Goal: Information Seeking & Learning: Learn about a topic

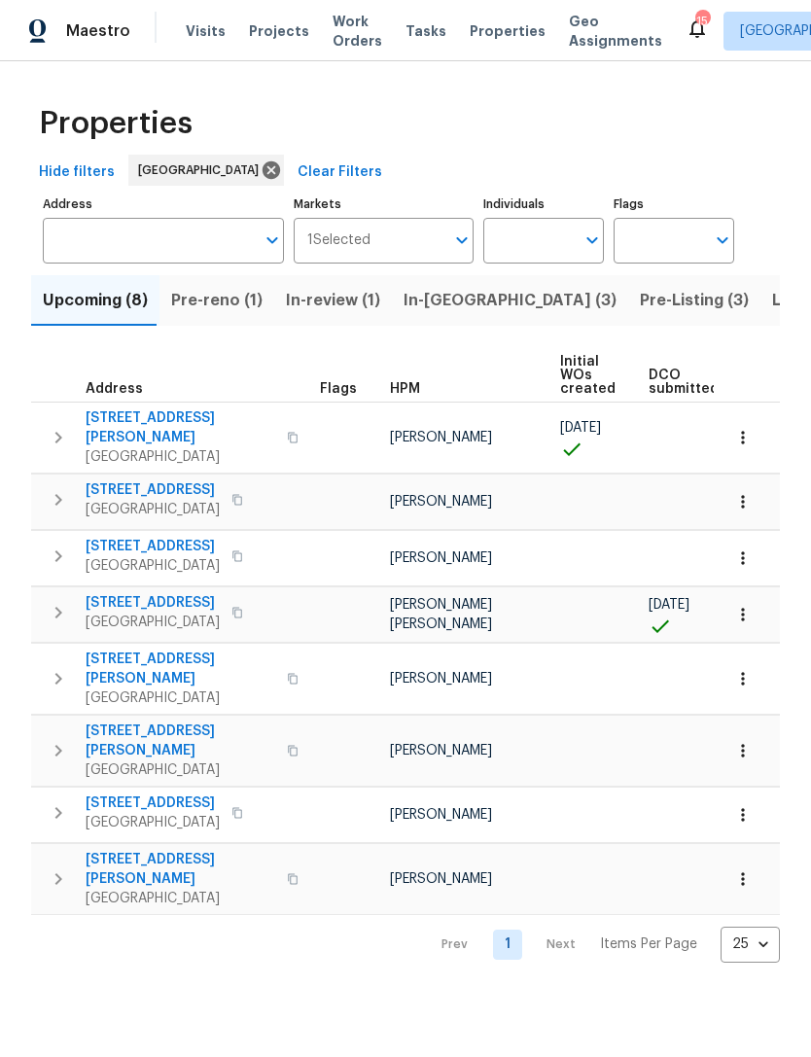
click at [433, 314] on span "In-[GEOGRAPHIC_DATA] (3)" at bounding box center [510, 300] width 213 height 27
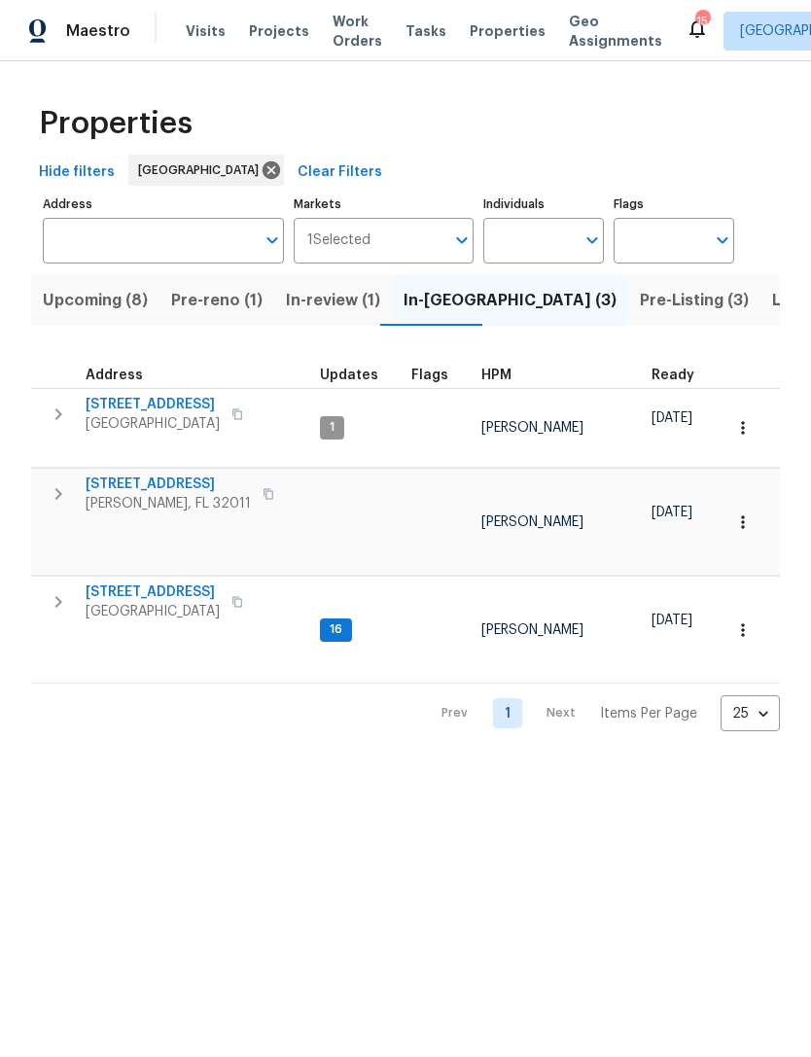
click at [235, 314] on span "Pre-reno (1)" at bounding box center [216, 300] width 91 height 27
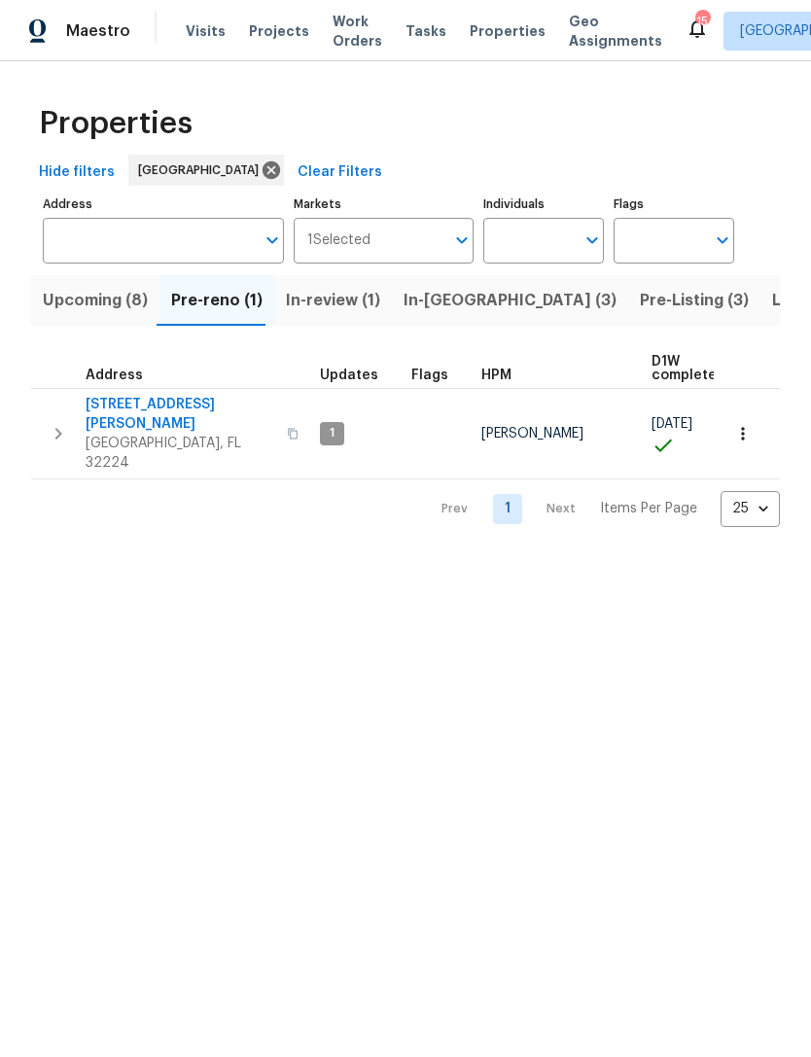
click at [94, 326] on button "Upcoming (8)" at bounding box center [95, 300] width 128 height 51
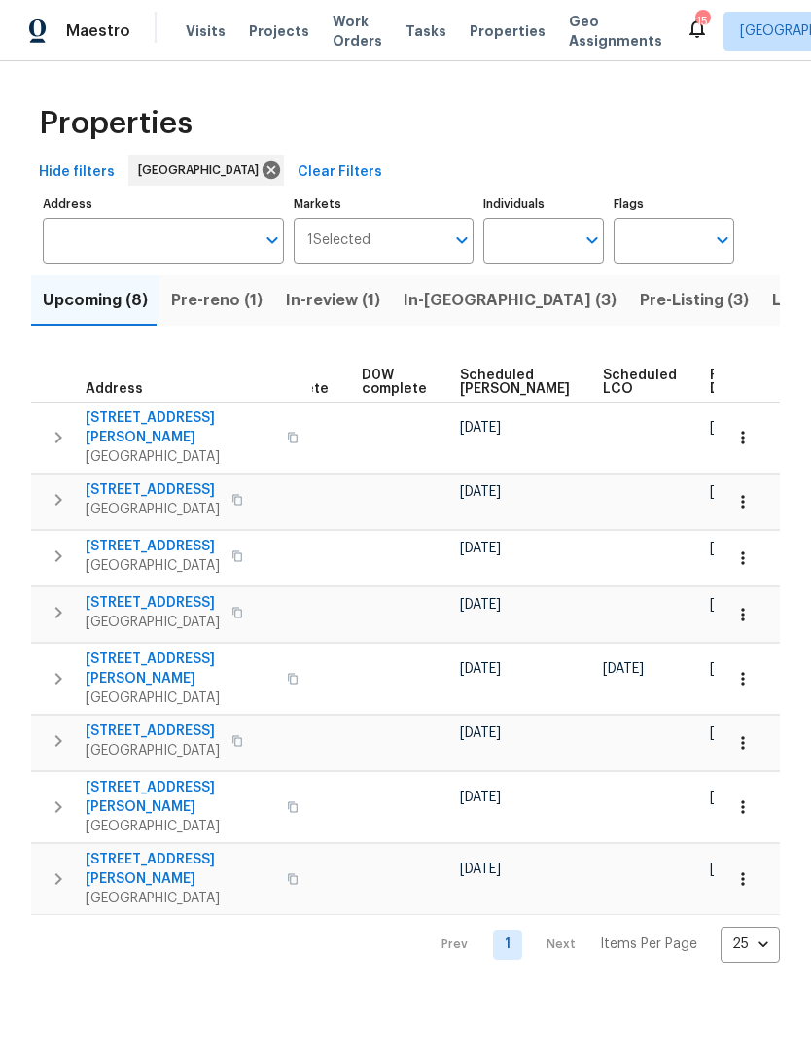
scroll to position [0, 487]
click at [711, 396] on span "Ready Date" at bounding box center [732, 382] width 43 height 27
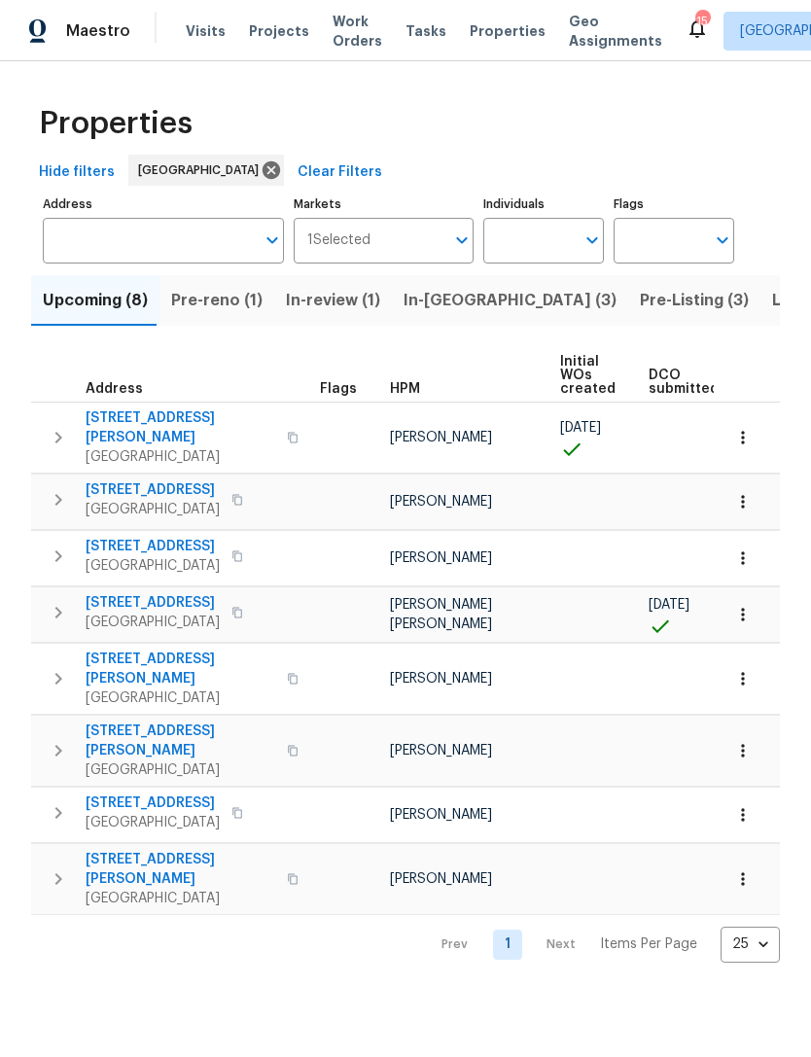
click at [160, 492] on span "[STREET_ADDRESS]" at bounding box center [153, 490] width 134 height 19
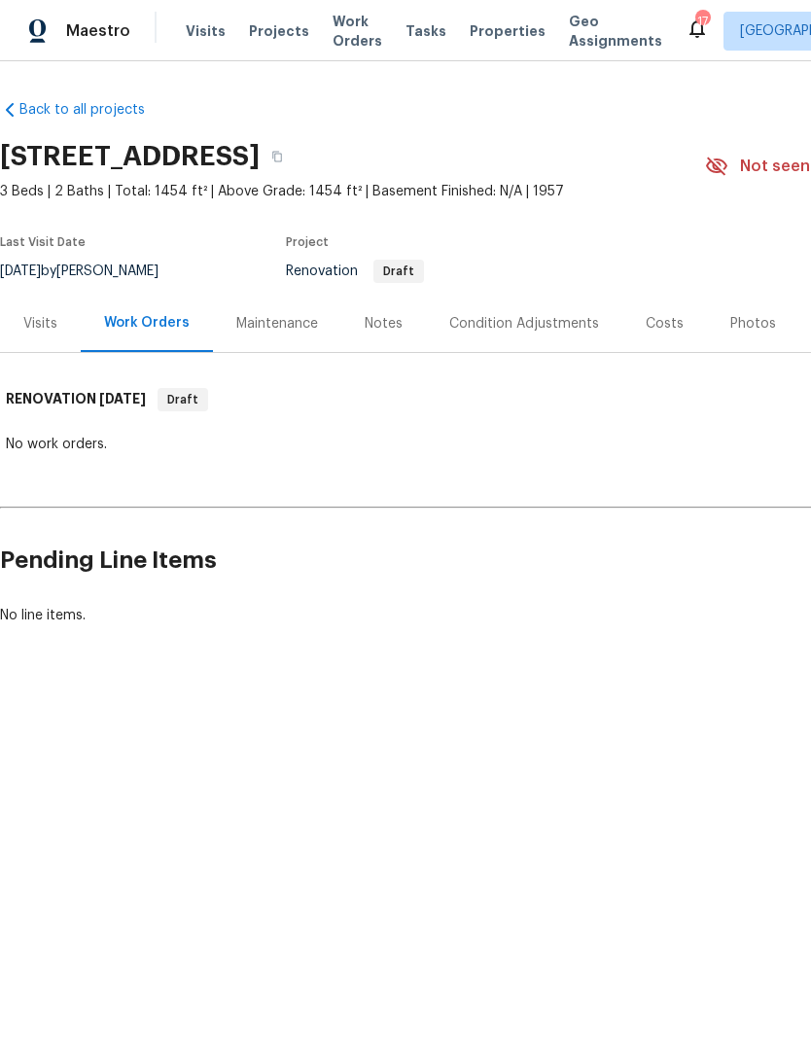
click at [44, 334] on div "Visits" at bounding box center [40, 323] width 34 height 19
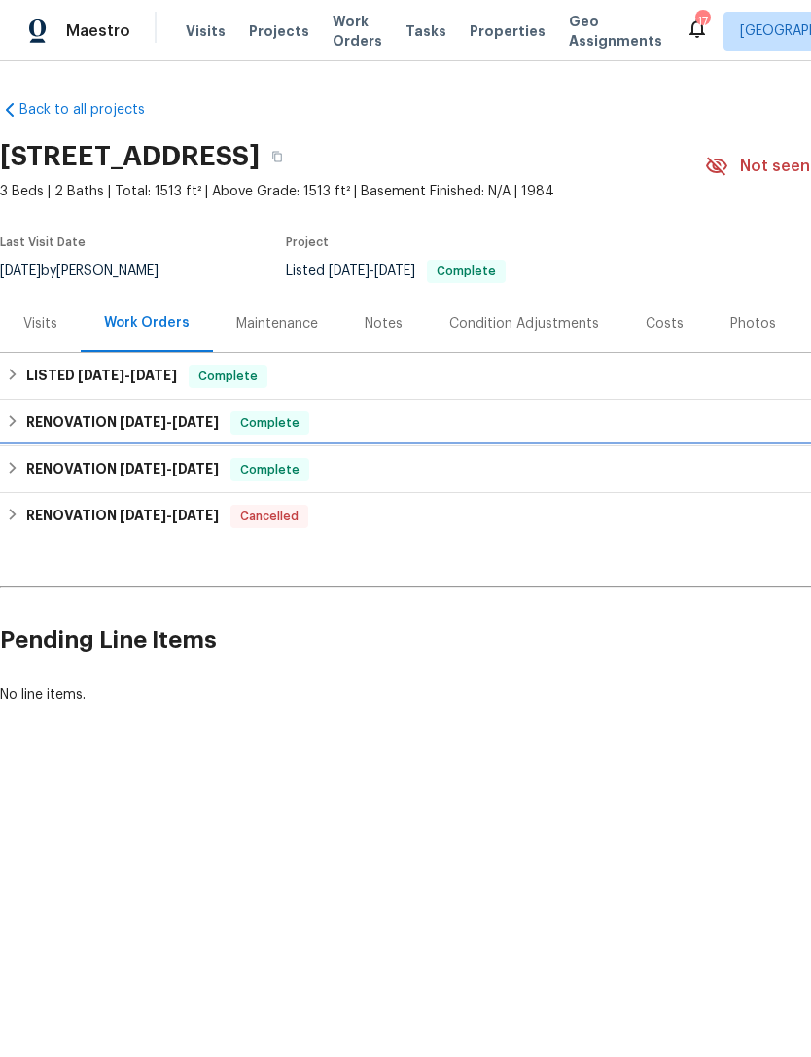
click at [151, 476] on span "7/28/25" at bounding box center [143, 469] width 47 height 14
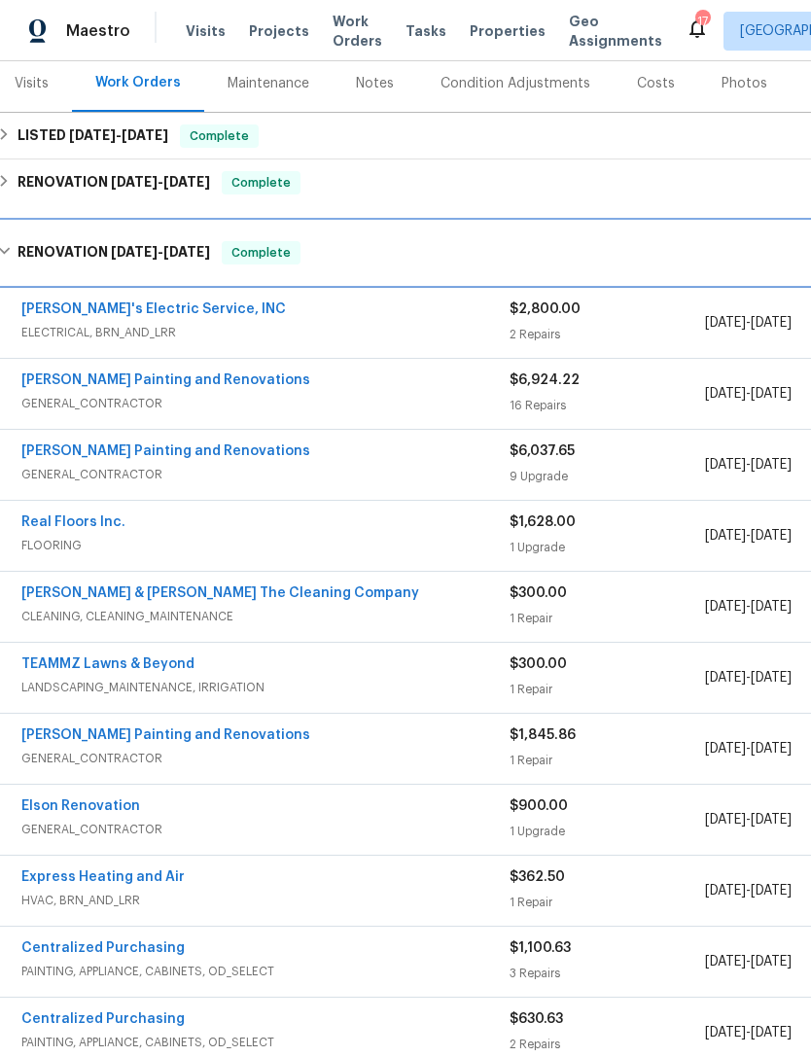
scroll to position [239, 11]
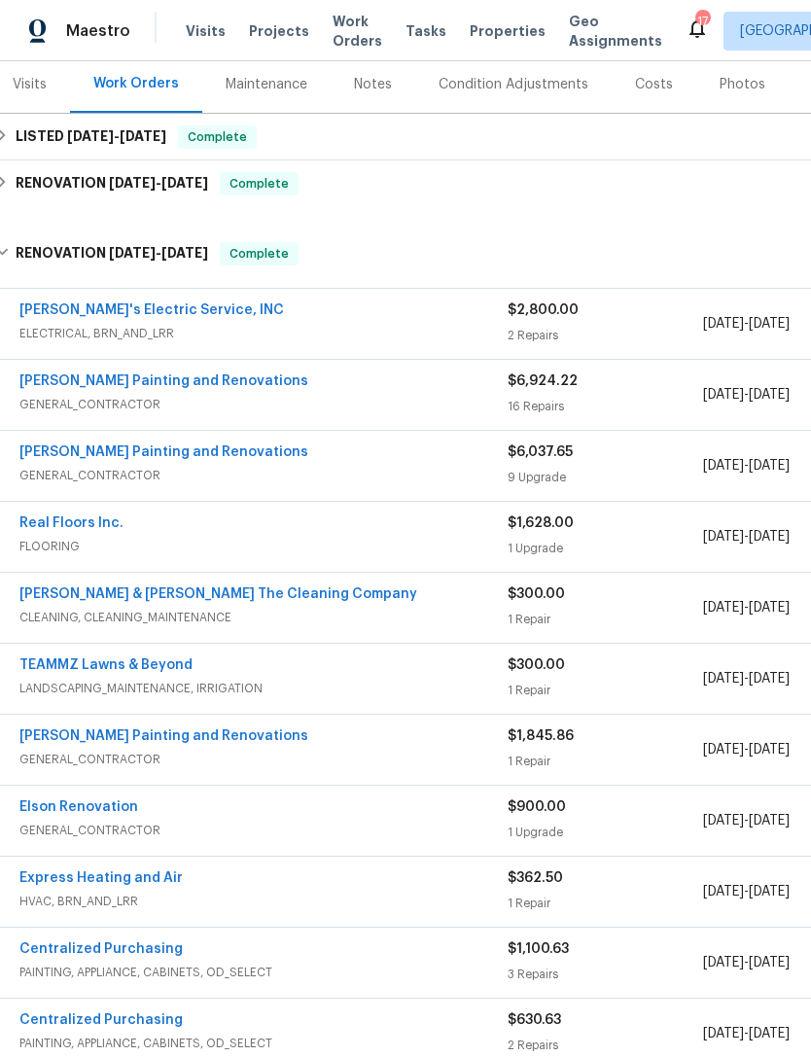
click at [335, 466] on div "Hildebrandt Painting and Renovations" at bounding box center [263, 454] width 488 height 23
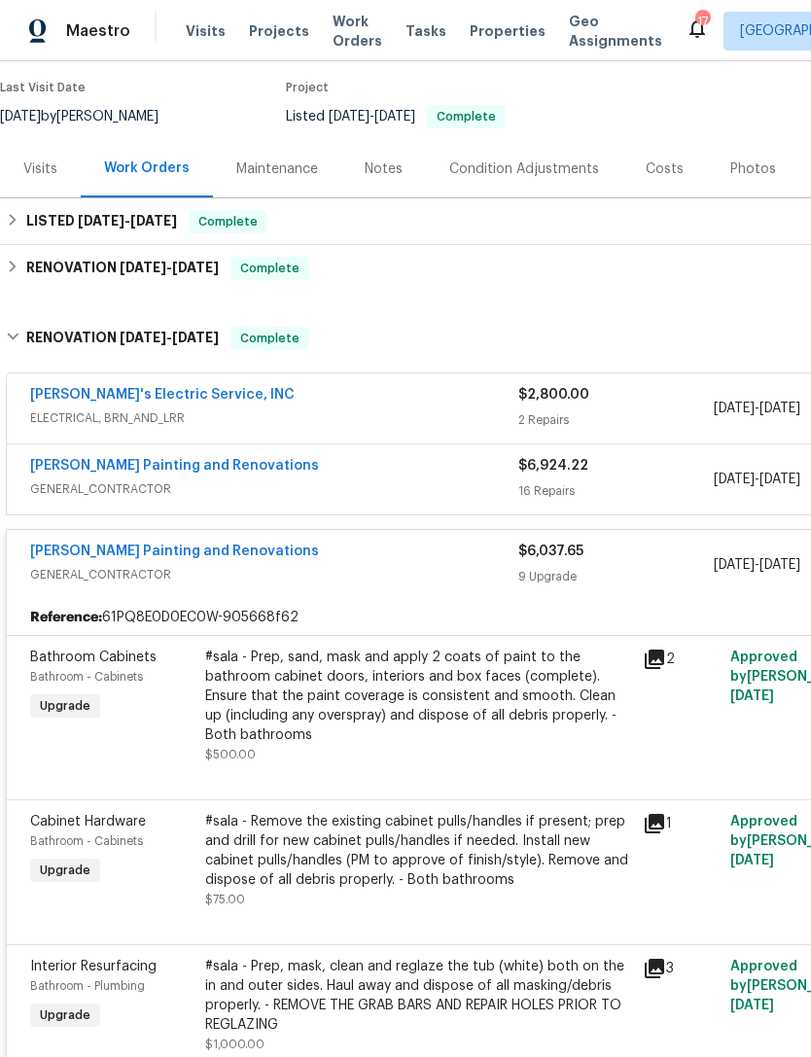
scroll to position [151, 0]
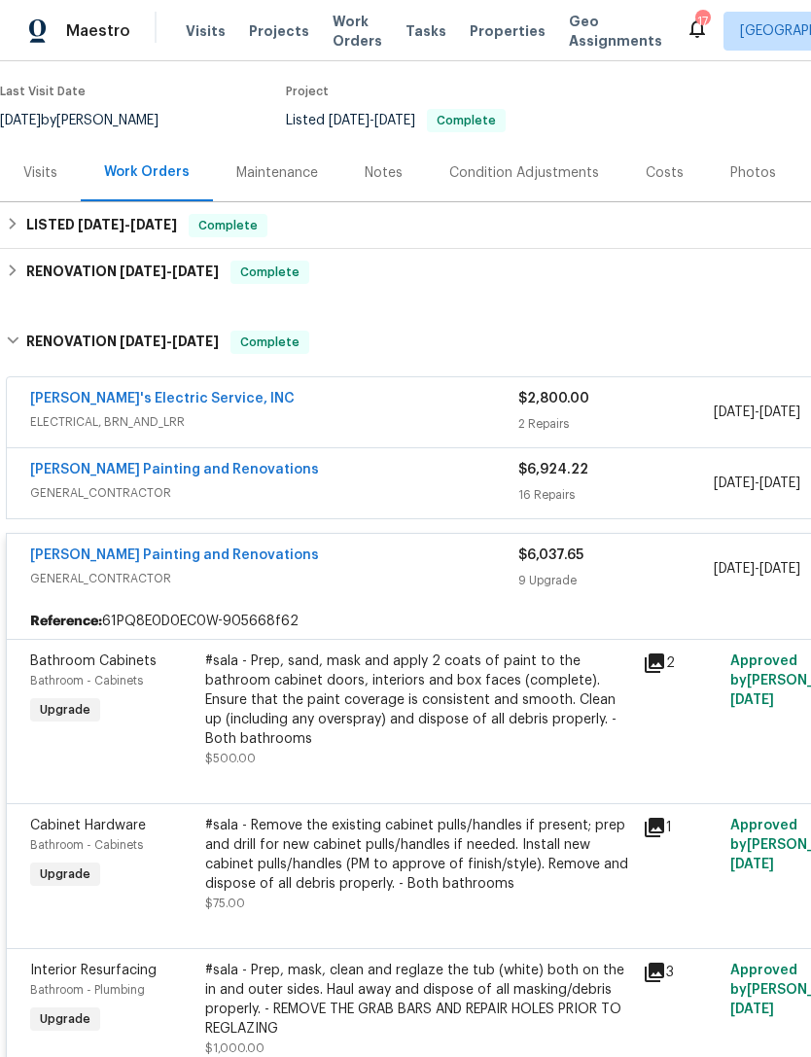
click at [318, 483] on div "Hildebrandt Painting and Renovations" at bounding box center [274, 471] width 488 height 23
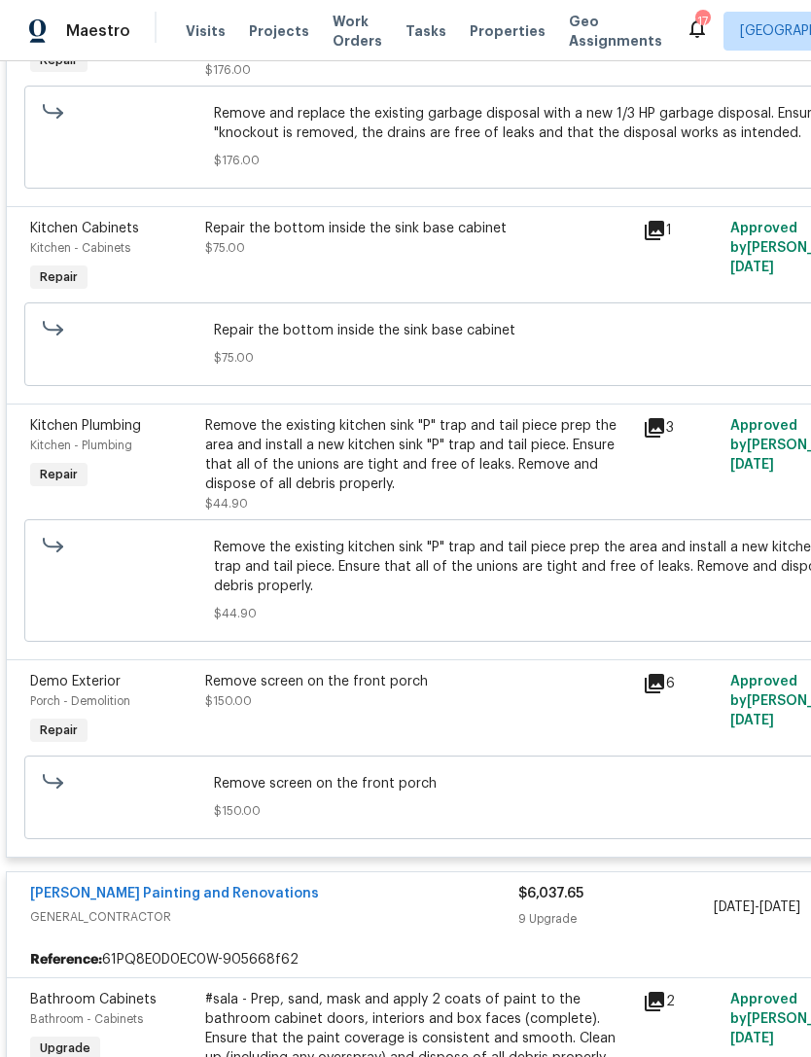
scroll to position [0, 0]
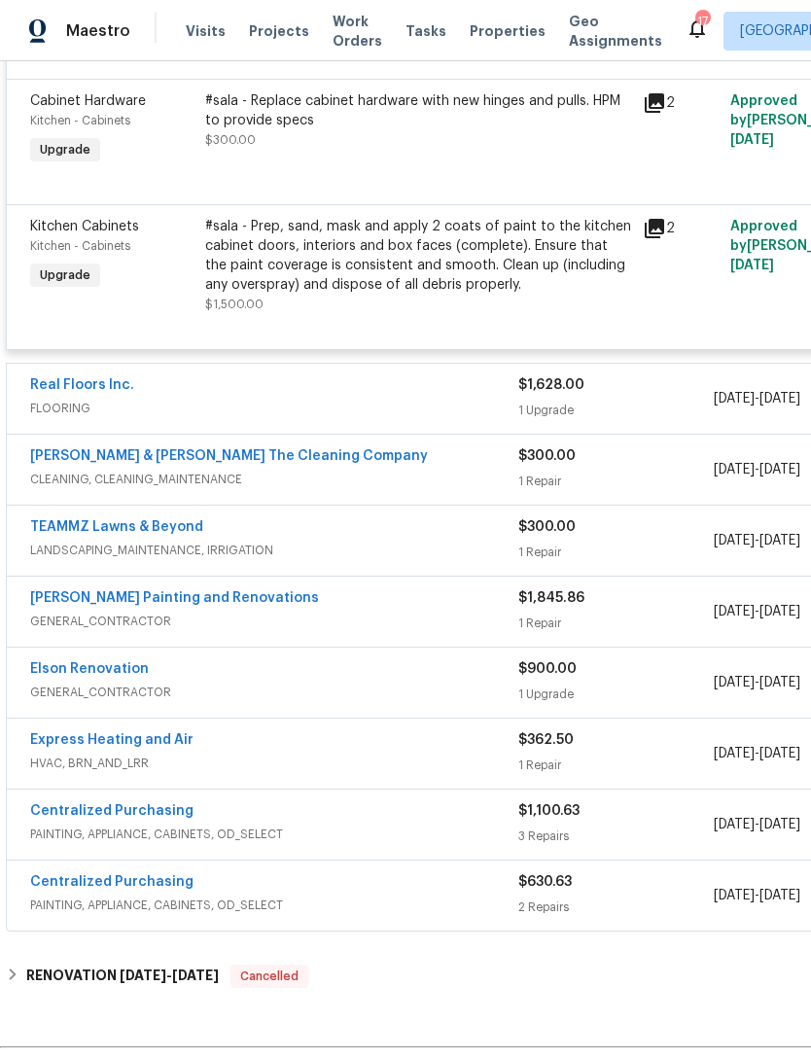
click at [209, 700] on span "GENERAL_CONTRACTOR" at bounding box center [274, 692] width 488 height 19
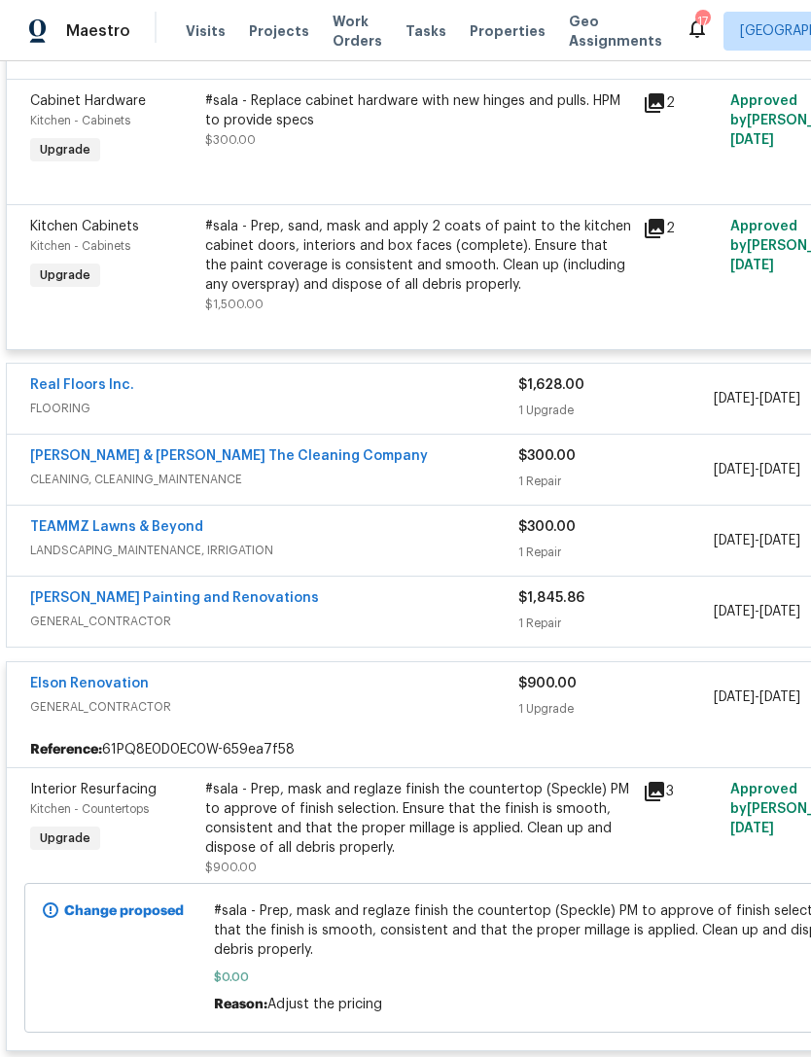
click at [244, 709] on span "GENERAL_CONTRACTOR" at bounding box center [274, 707] width 488 height 19
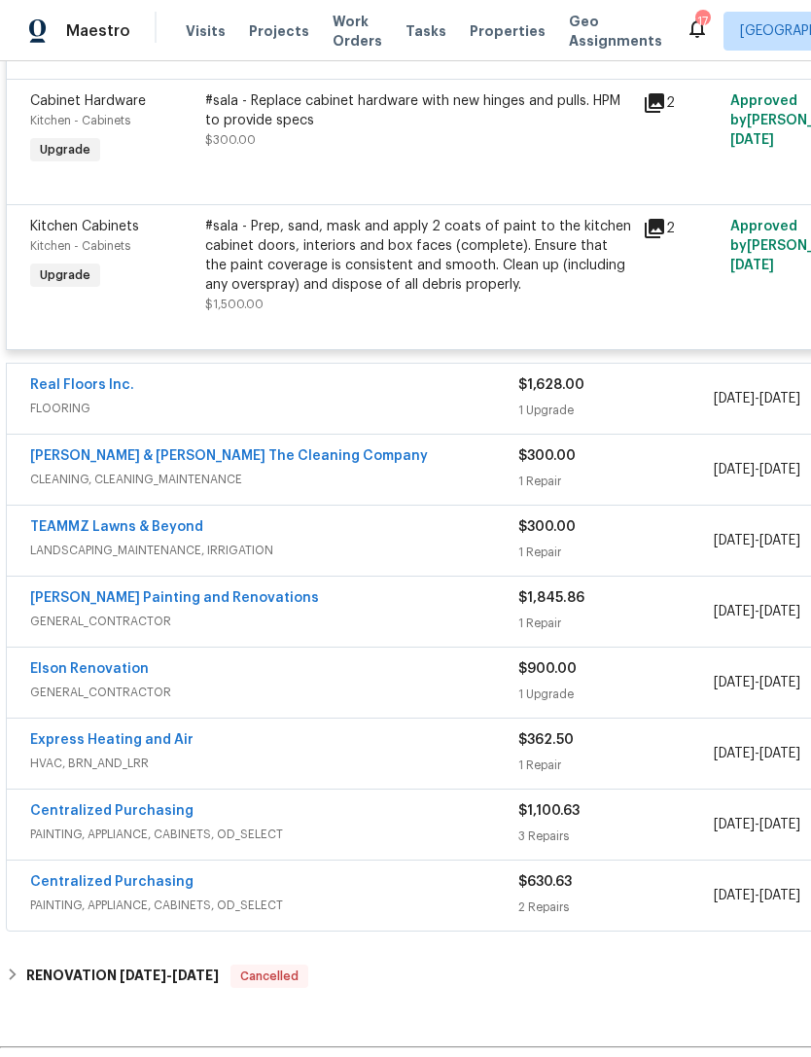
click at [331, 612] on div "Hildebrandt Painting and Renovations" at bounding box center [274, 600] width 488 height 23
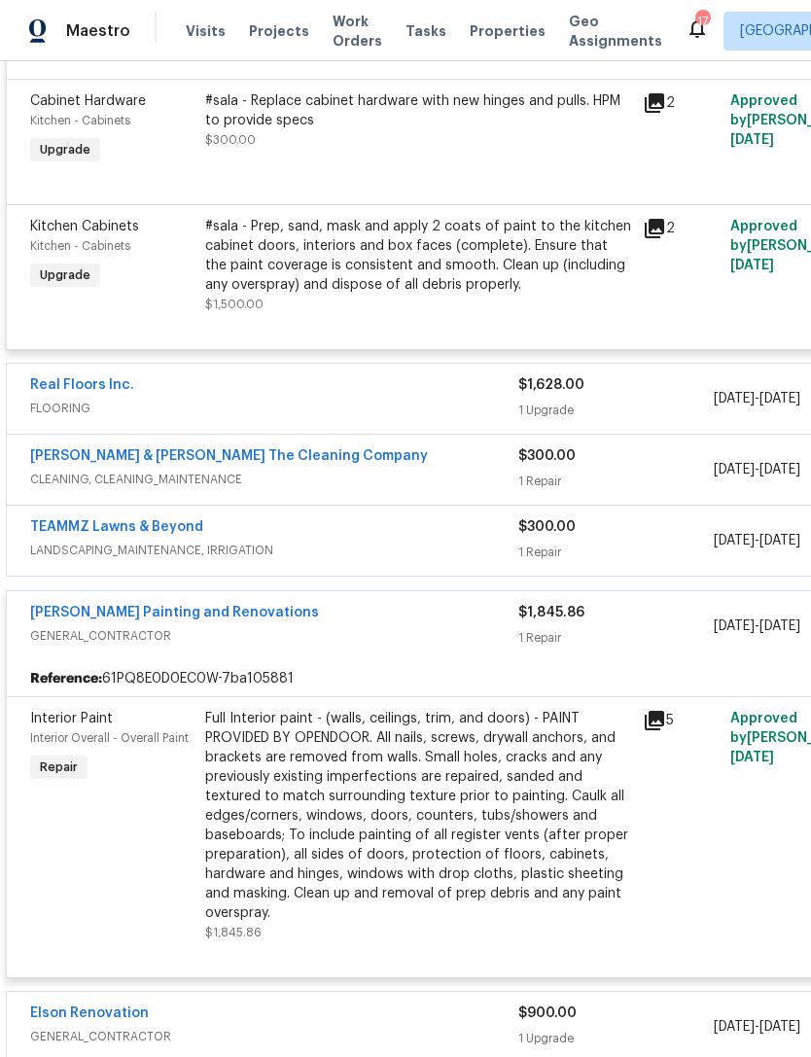
click at [333, 626] on div "Hildebrandt Painting and Renovations" at bounding box center [274, 614] width 488 height 23
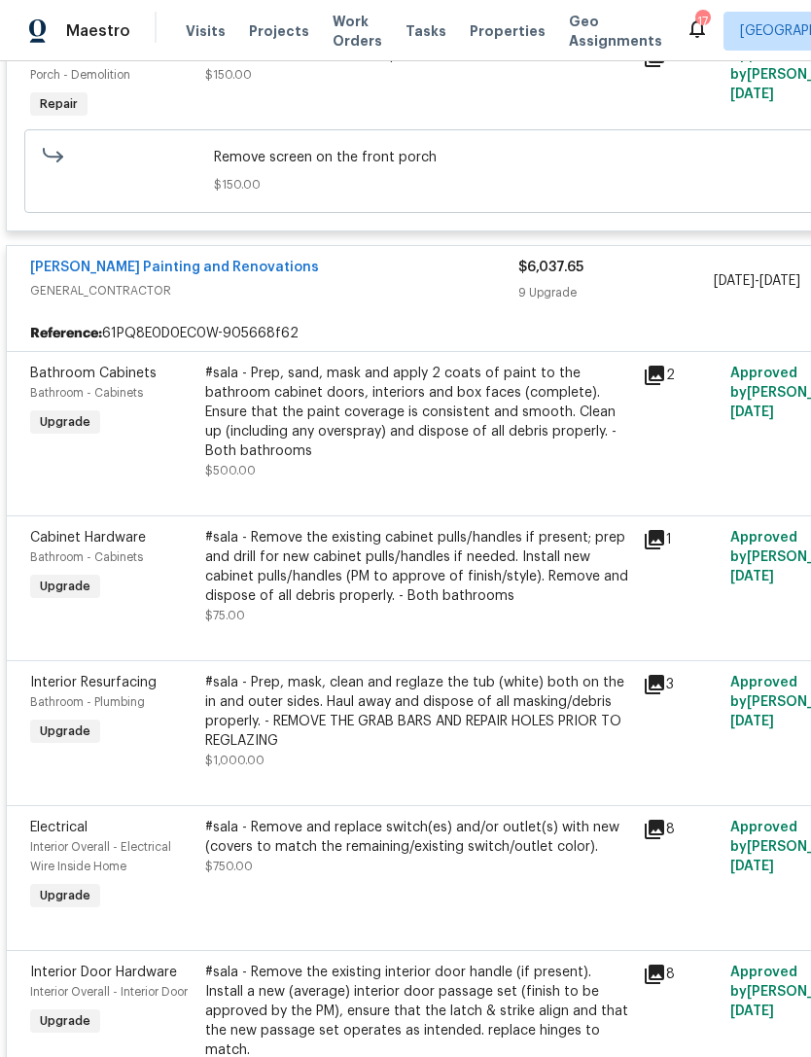
scroll to position [4364, 0]
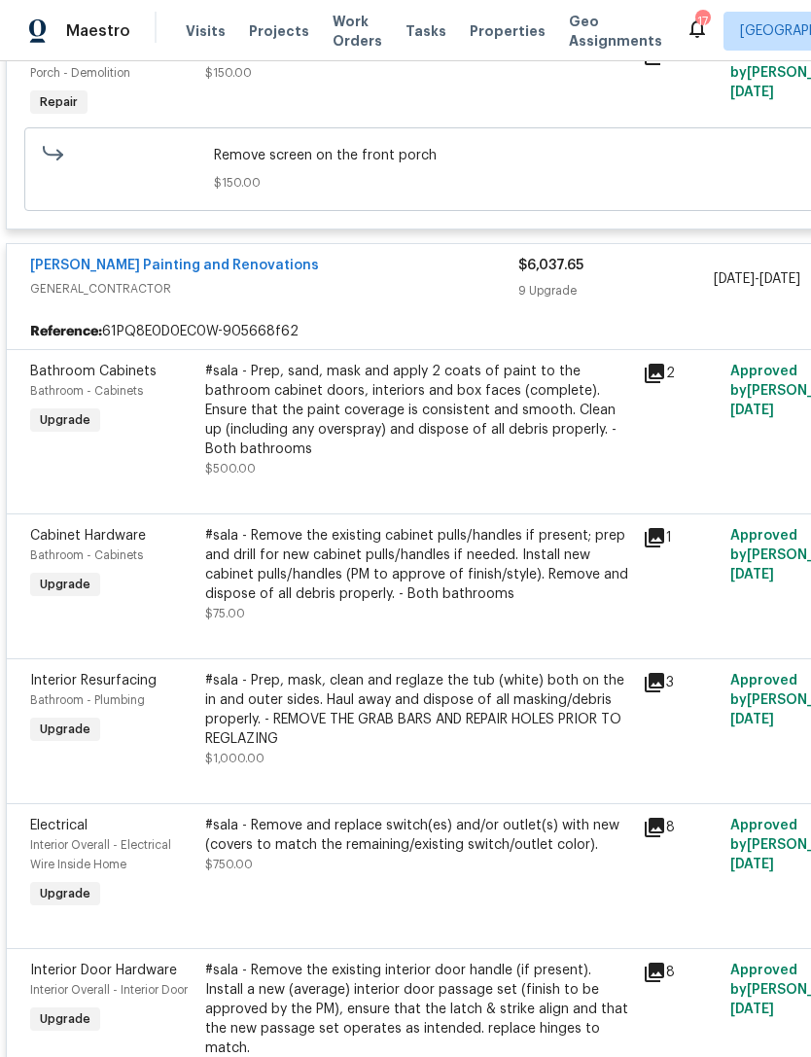
click at [340, 299] on span "GENERAL_CONTRACTOR" at bounding box center [274, 288] width 488 height 19
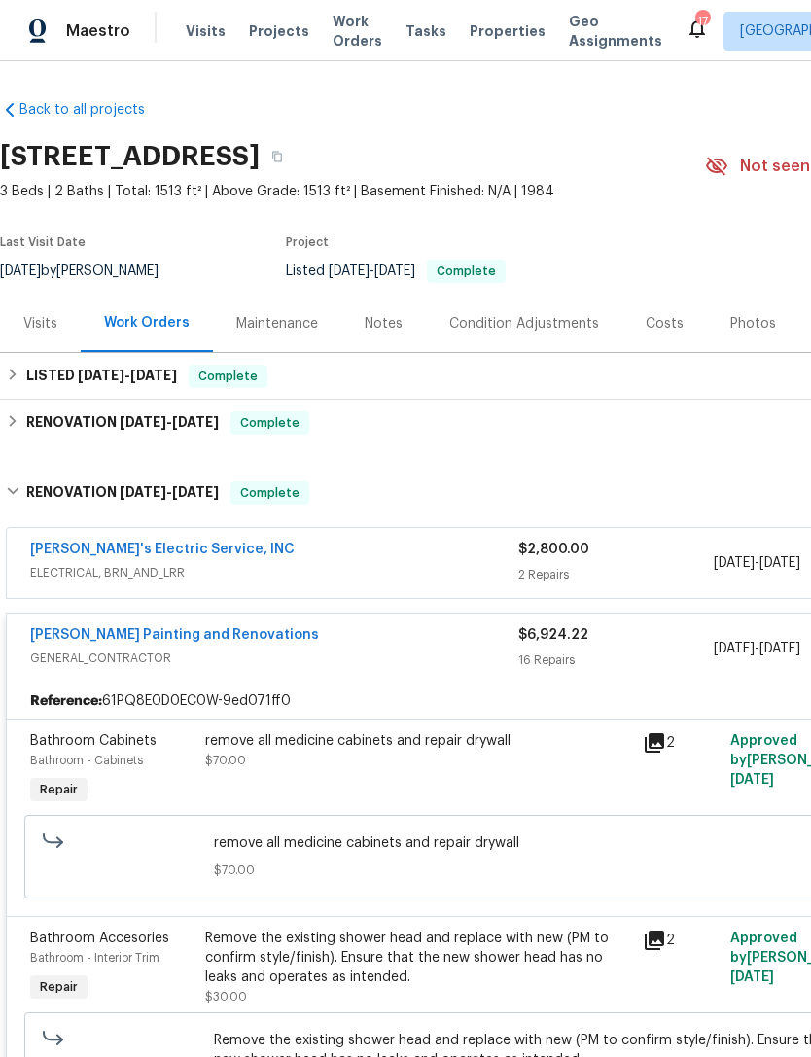
scroll to position [0, 0]
click at [45, 334] on div "Visits" at bounding box center [40, 323] width 34 height 19
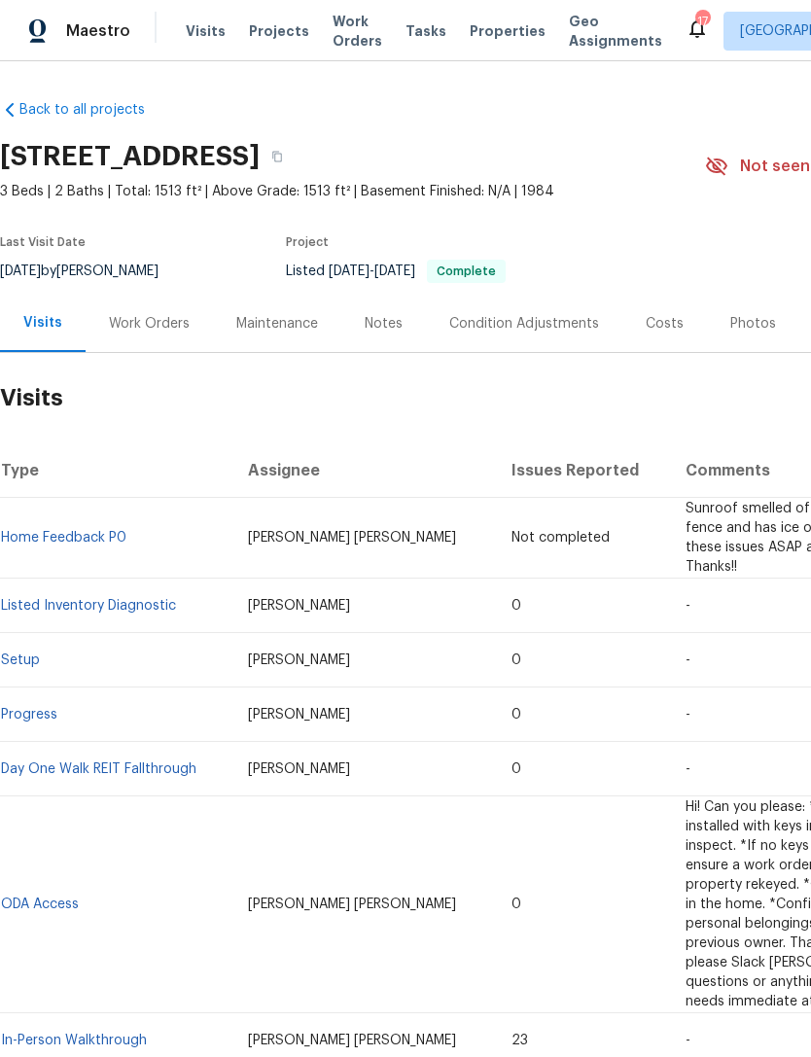
click at [127, 613] on link "Listed Inventory Diagnostic" at bounding box center [88, 606] width 175 height 14
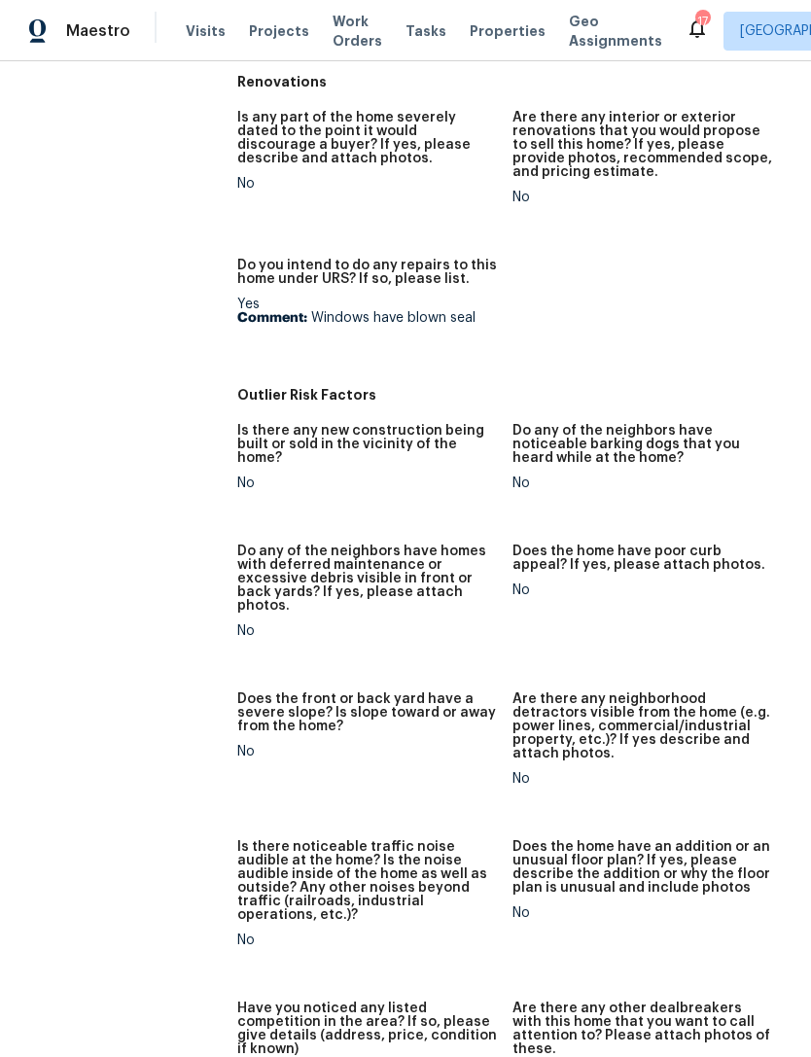
scroll to position [751, 0]
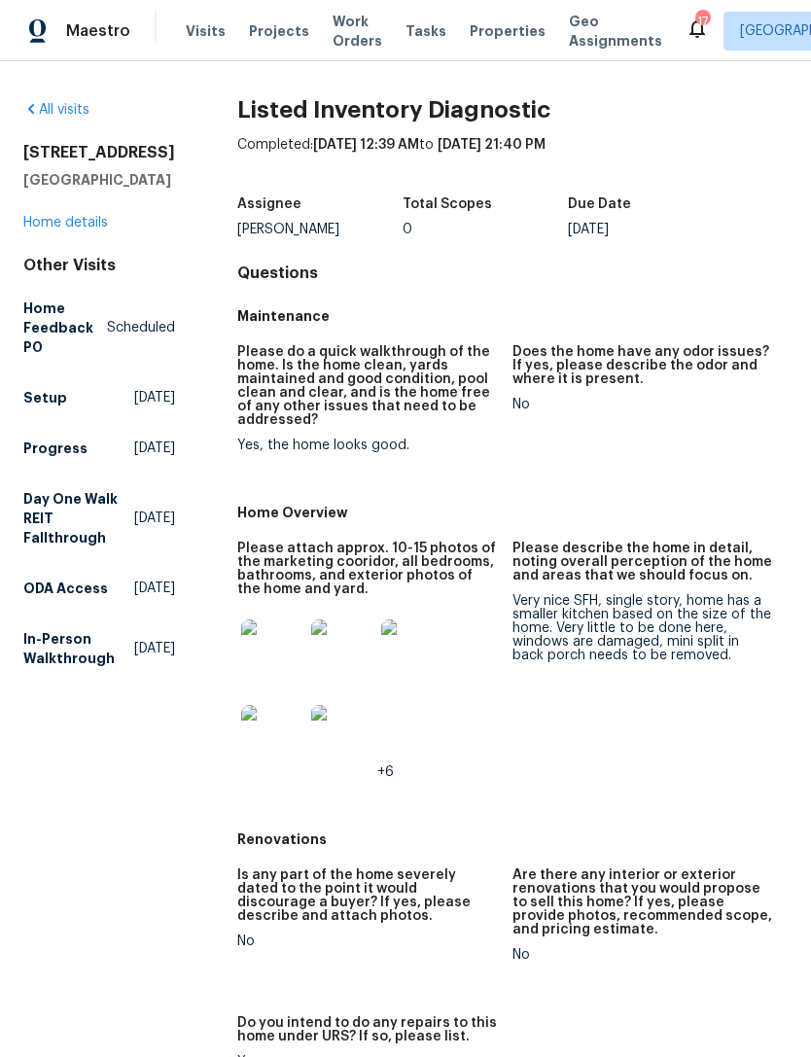
scroll to position [0, 0]
click at [53, 230] on link "Home details" at bounding box center [65, 223] width 85 height 14
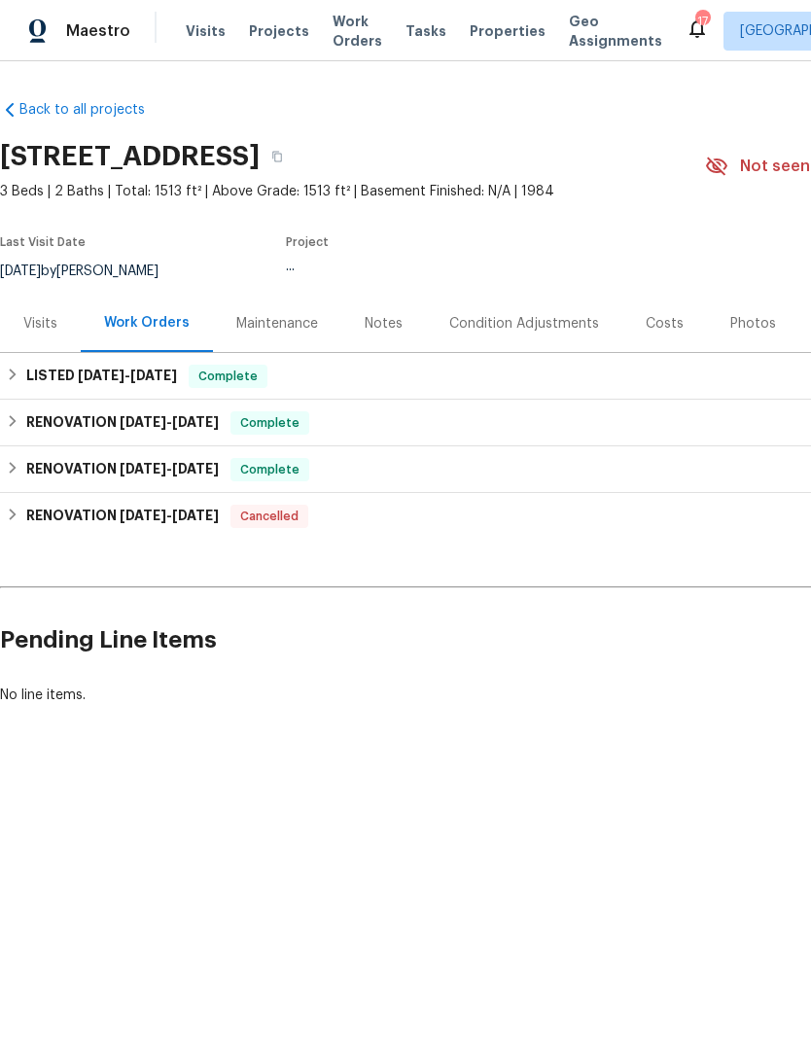
click at [39, 352] on div "Visits" at bounding box center [40, 323] width 81 height 57
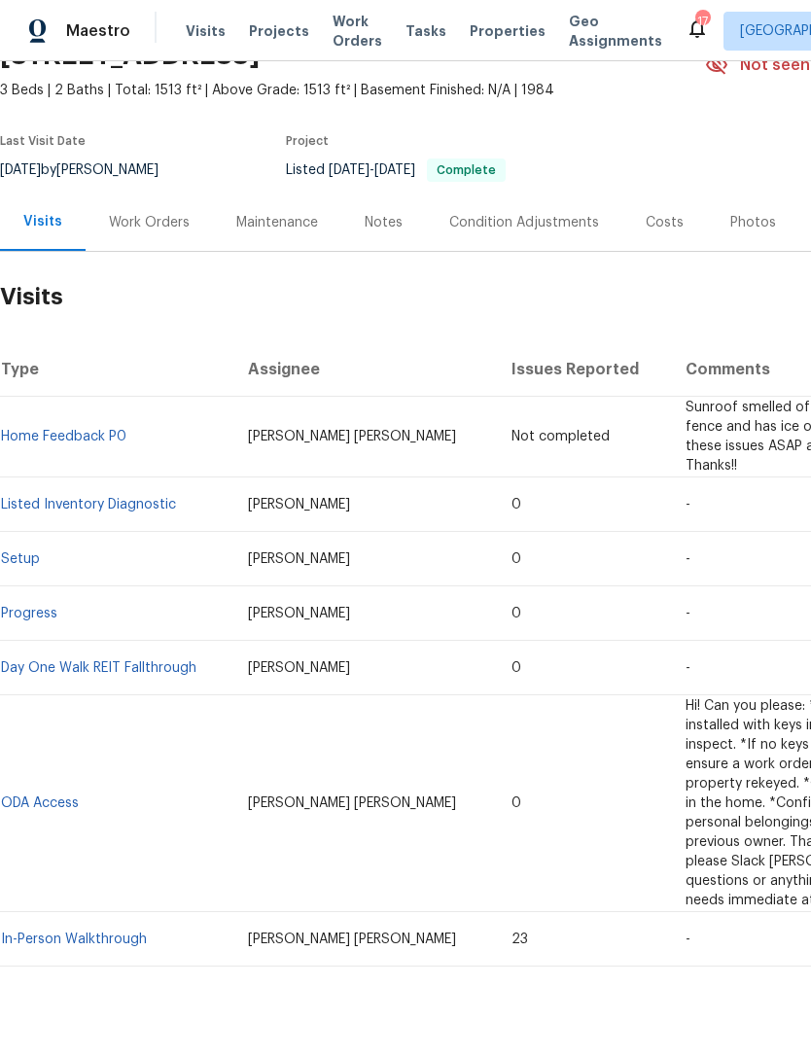
scroll to position [100, 0]
click at [71, 948] on link "In-Person Walkthrough" at bounding box center [74, 941] width 146 height 14
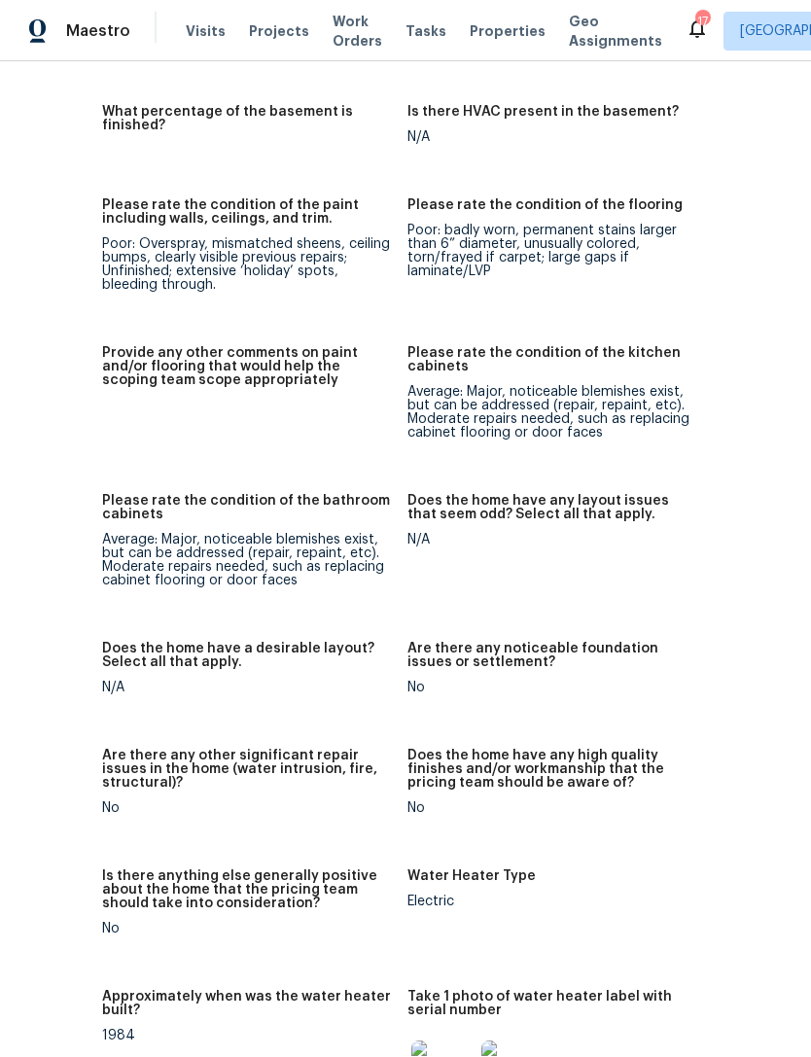
scroll to position [3694, 138]
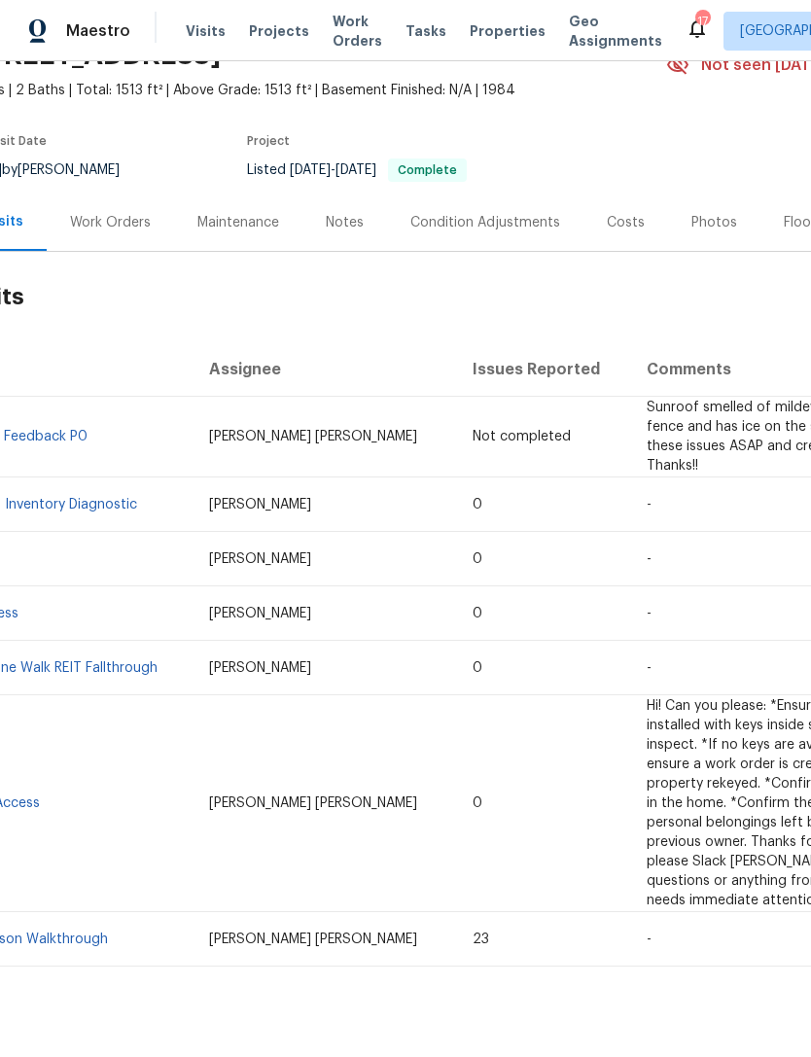
scroll to position [100, 39]
click at [57, 948] on link "In-Person Walkthrough" at bounding box center [35, 941] width 146 height 14
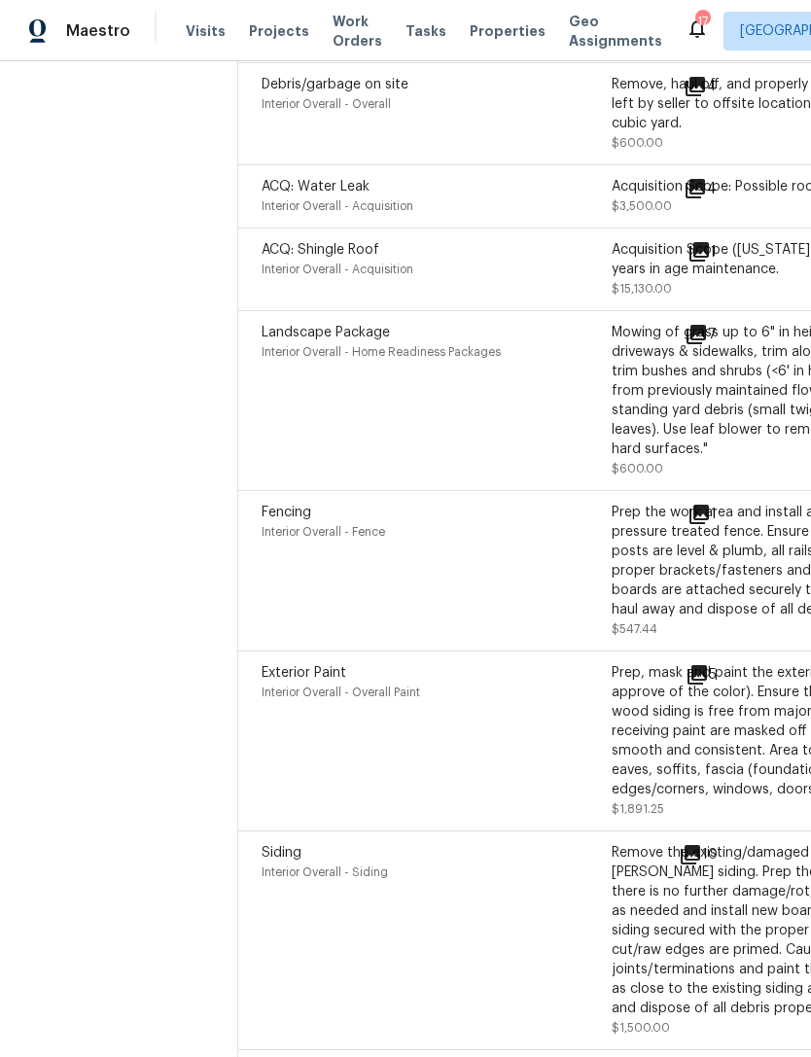
scroll to position [7511, 0]
click at [681, 846] on icon at bounding box center [690, 855] width 19 height 19
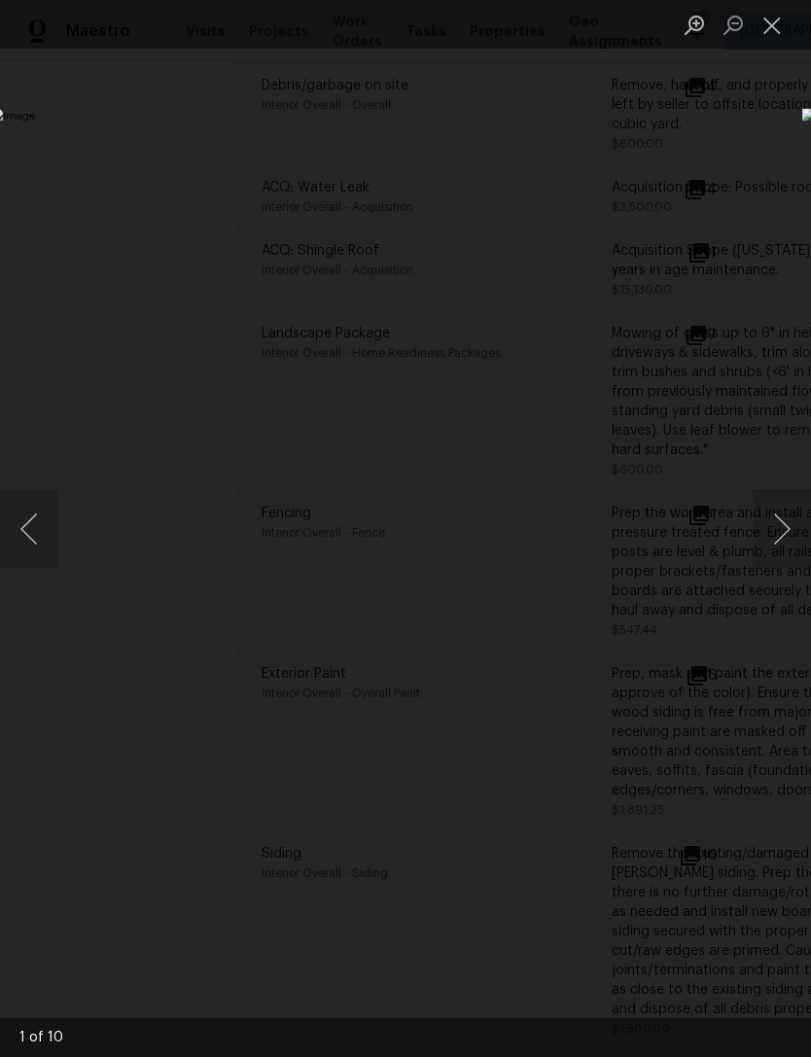
click at [776, 523] on button "Next image" at bounding box center [782, 529] width 58 height 78
click at [773, 524] on button "Next image" at bounding box center [782, 529] width 58 height 78
click at [765, 522] on button "Next image" at bounding box center [782, 529] width 58 height 78
click at [773, 536] on button "Next image" at bounding box center [782, 529] width 58 height 78
click at [768, 527] on button "Next image" at bounding box center [782, 529] width 58 height 78
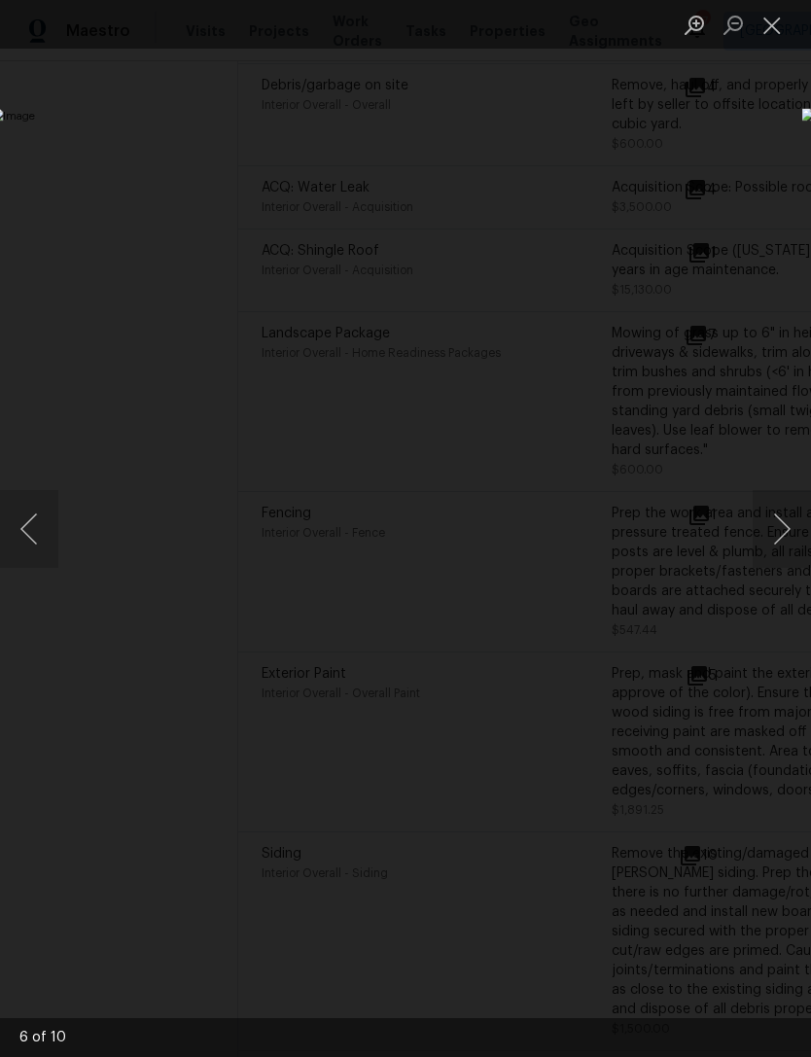
click at [760, 523] on button "Next image" at bounding box center [782, 529] width 58 height 78
click at [764, 531] on button "Next image" at bounding box center [782, 529] width 58 height 78
click at [759, 539] on button "Next image" at bounding box center [782, 529] width 58 height 78
click at [760, 539] on button "Next image" at bounding box center [782, 529] width 58 height 78
click at [766, 530] on button "Next image" at bounding box center [782, 529] width 58 height 78
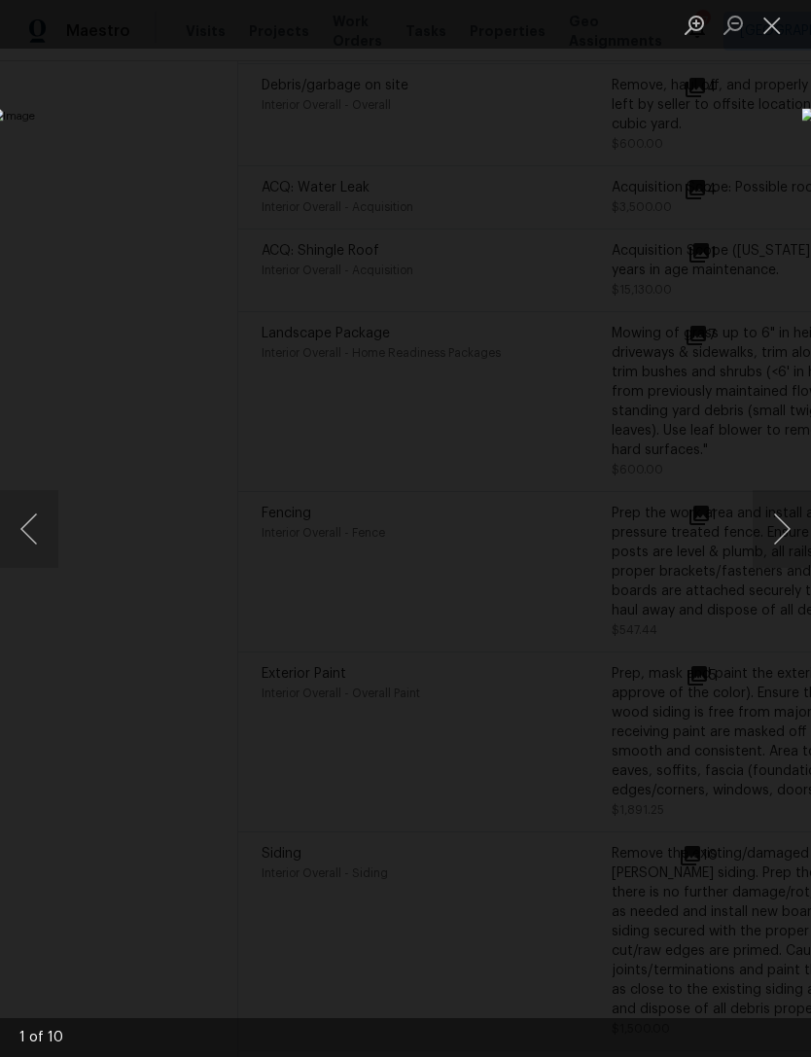
click at [756, 519] on button "Next image" at bounding box center [782, 529] width 58 height 78
click at [757, 530] on button "Next image" at bounding box center [782, 529] width 58 height 78
click at [762, 524] on button "Next image" at bounding box center [782, 529] width 58 height 78
click at [763, 529] on button "Next image" at bounding box center [782, 529] width 58 height 78
click at [763, 144] on div "Lightbox" at bounding box center [405, 528] width 811 height 1057
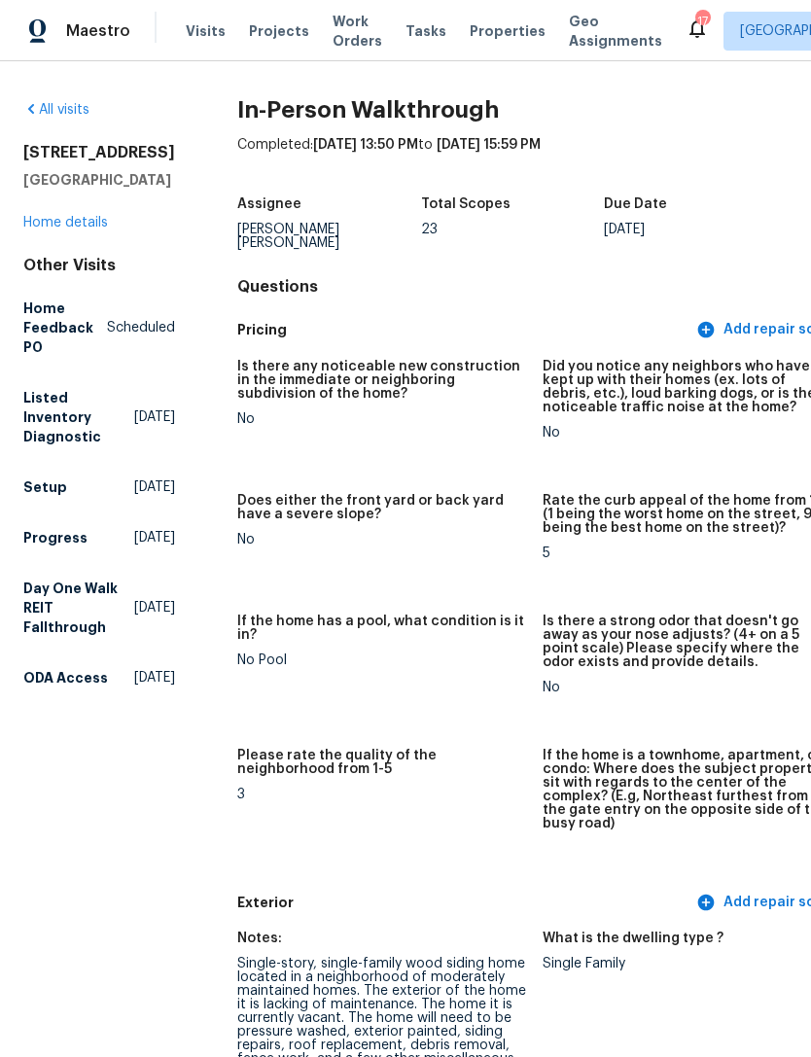
scroll to position [0, 0]
click at [71, 230] on link "Home details" at bounding box center [65, 223] width 85 height 14
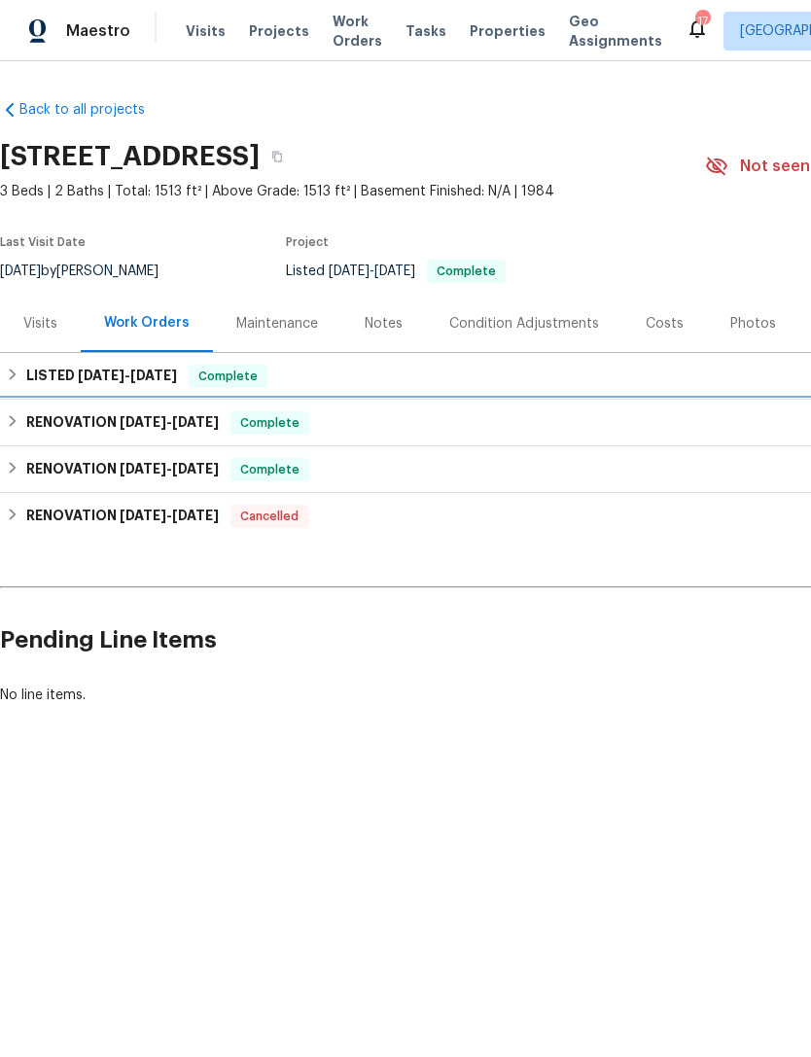
click at [39, 447] on div "RENOVATION 8/22/25 - 8/28/25 Complete" at bounding box center [549, 423] width 1099 height 47
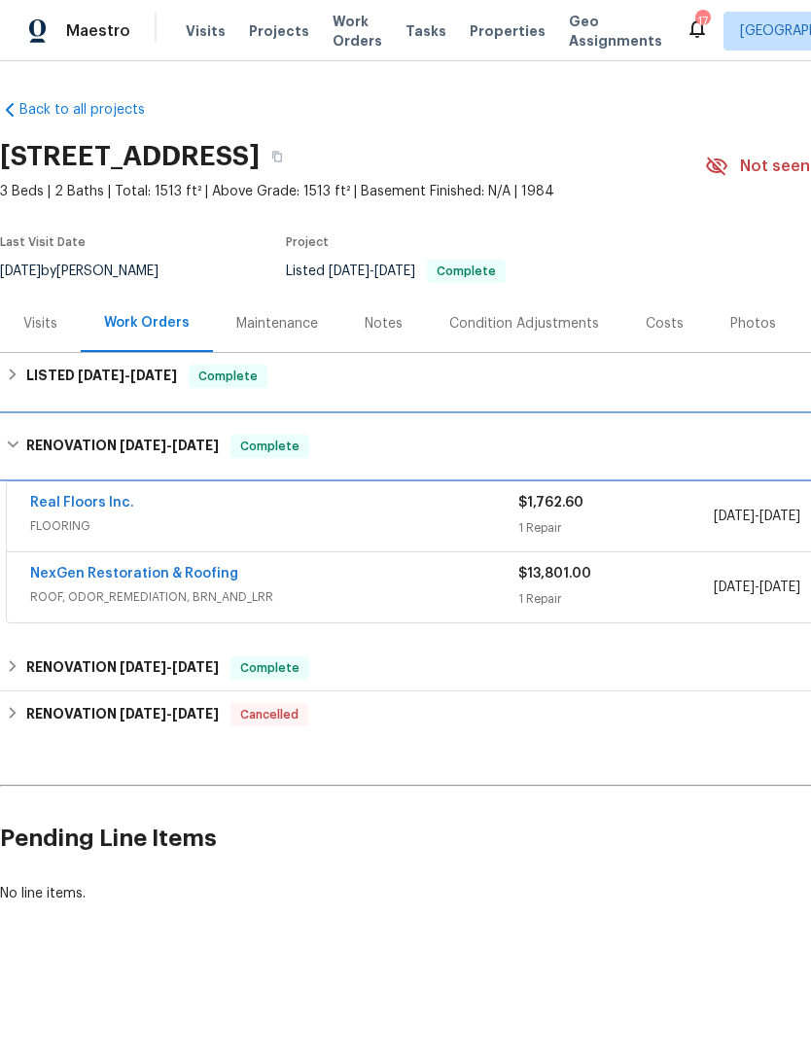
click at [77, 458] on h6 "RENOVATION 8/22/25 - 8/28/25" at bounding box center [122, 446] width 193 height 23
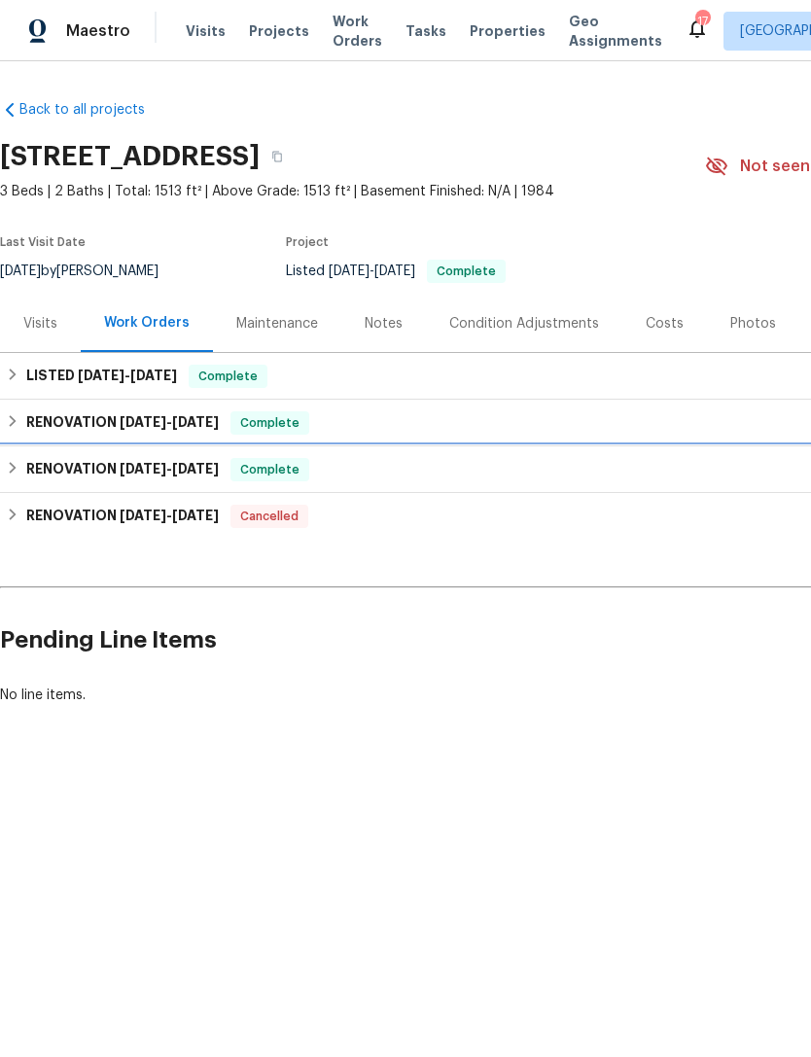
click at [74, 478] on h6 "RENOVATION 7/28/25 - 9/24/25" at bounding box center [122, 469] width 193 height 23
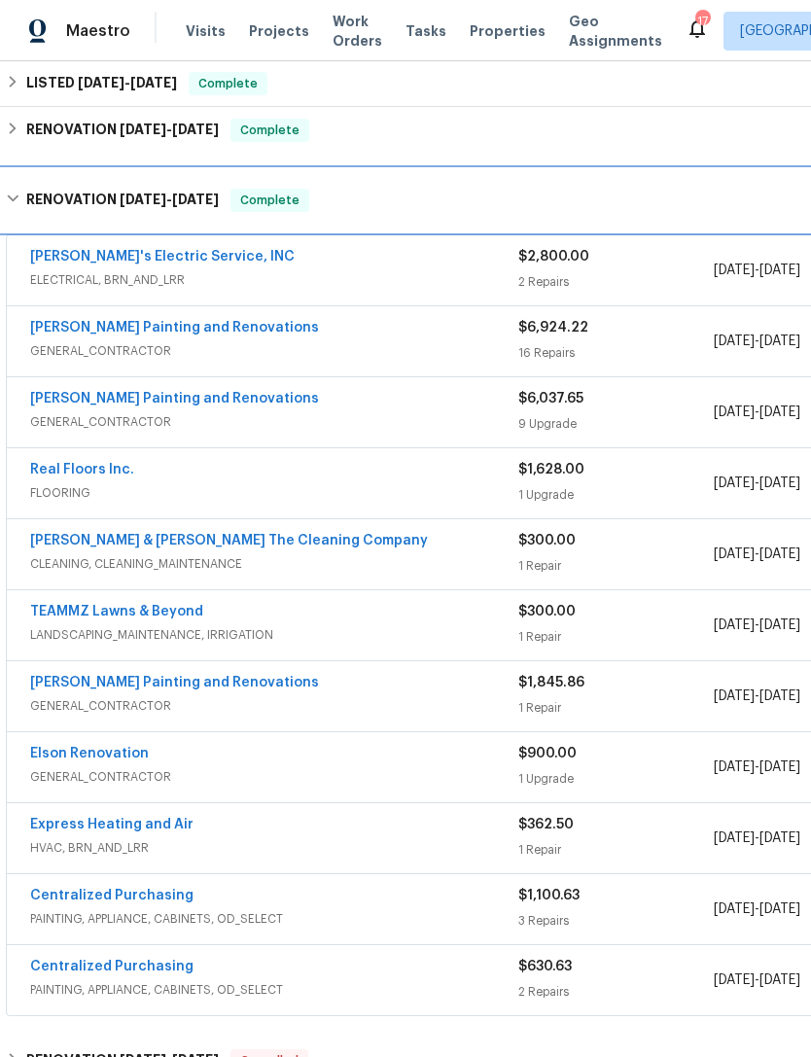
scroll to position [293, 0]
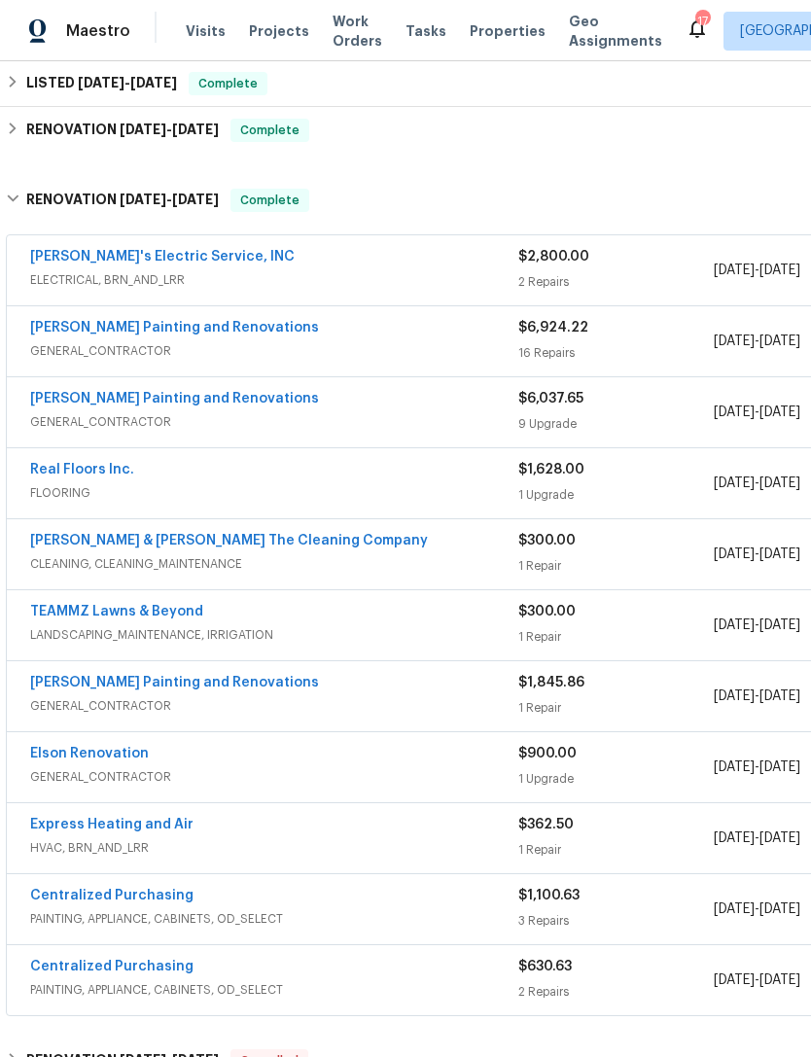
click at [76, 432] on span "GENERAL_CONTRACTOR" at bounding box center [274, 421] width 488 height 19
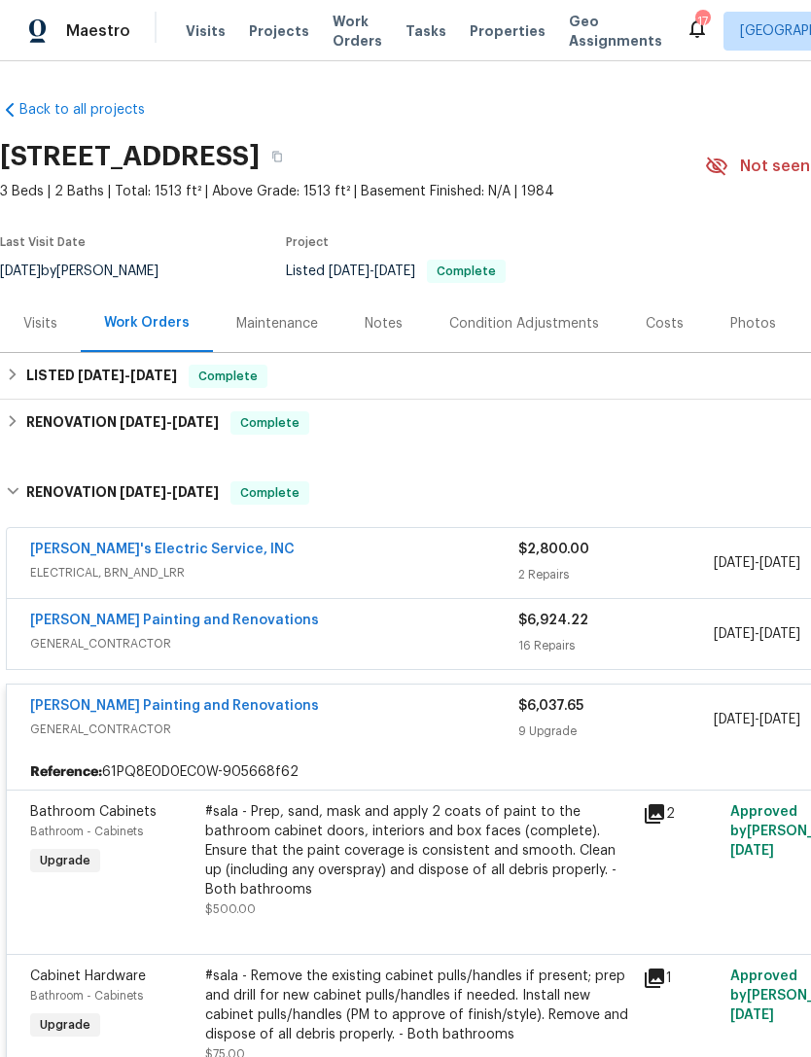
scroll to position [0, 0]
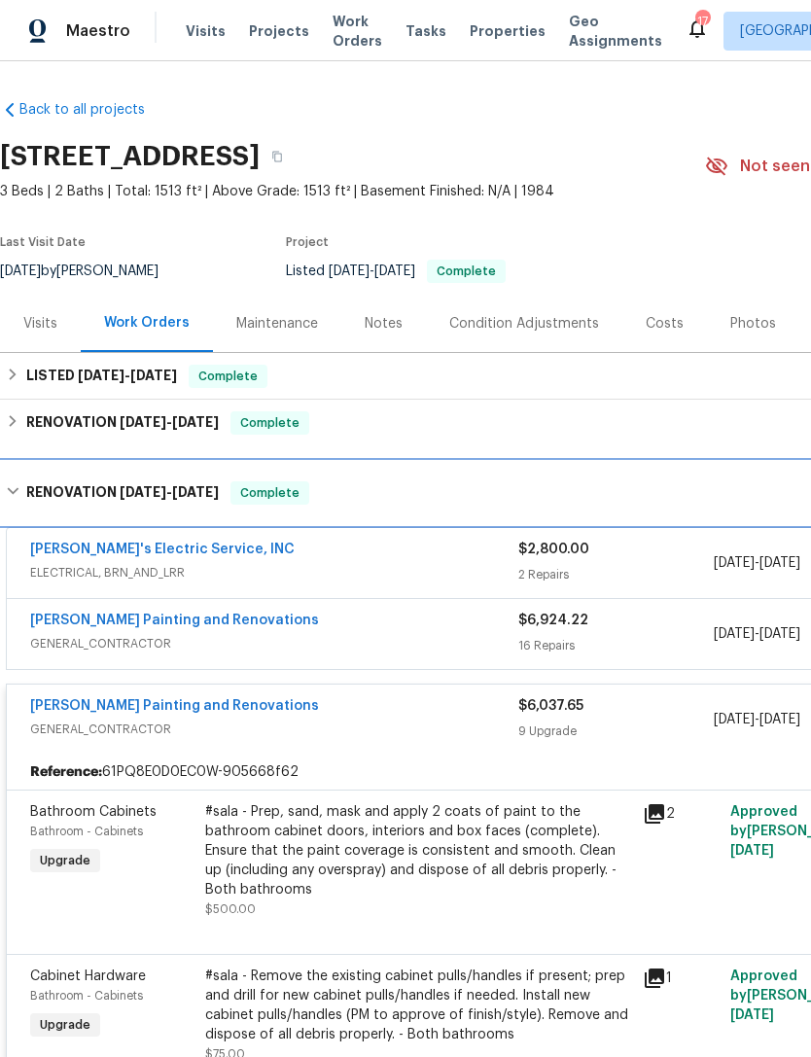
click at [76, 505] on h6 "RENOVATION 7/28/25 - 9/24/25" at bounding box center [122, 493] width 193 height 23
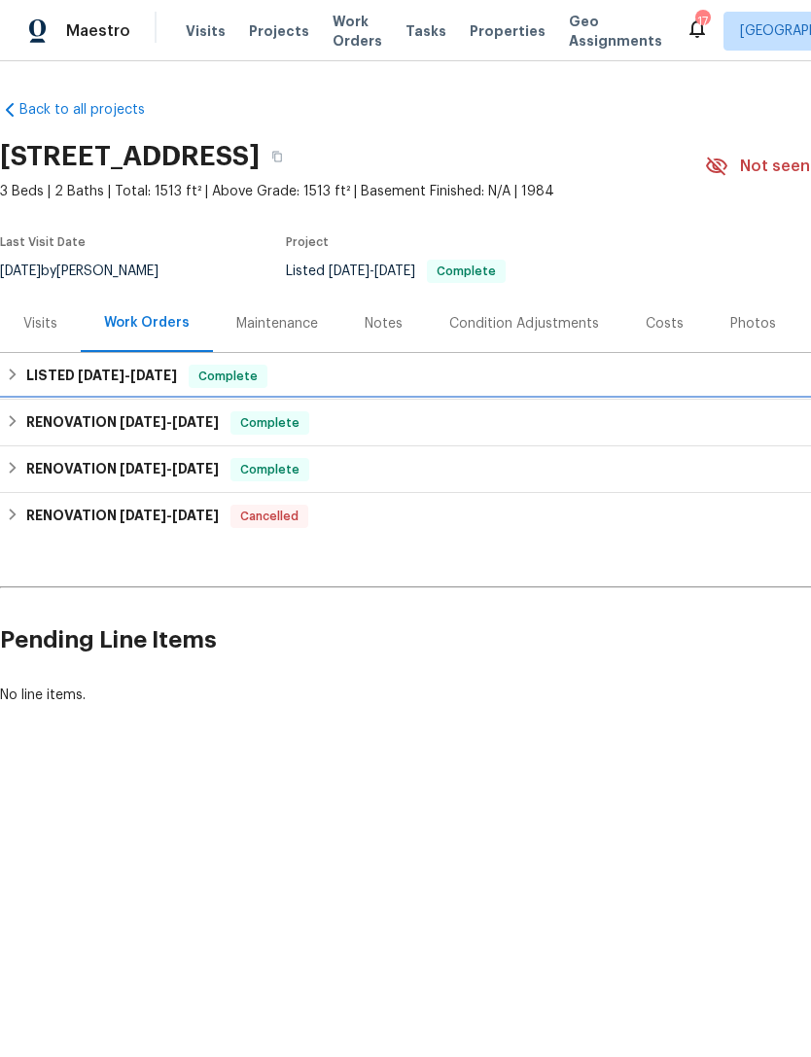
click at [71, 435] on h6 "RENOVATION 8/22/25 - 8/28/25" at bounding box center [122, 422] width 193 height 23
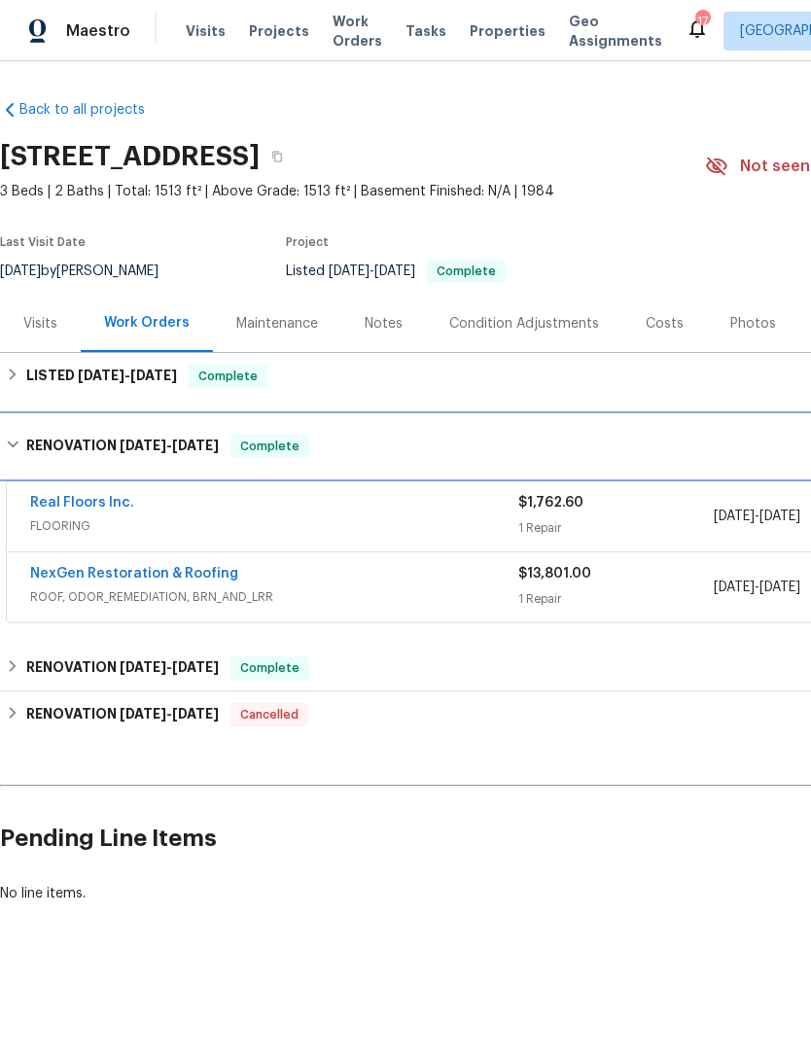
click at [57, 451] on div "RENOVATION 8/22/25 - 8/28/25 Complete" at bounding box center [549, 446] width 1099 height 62
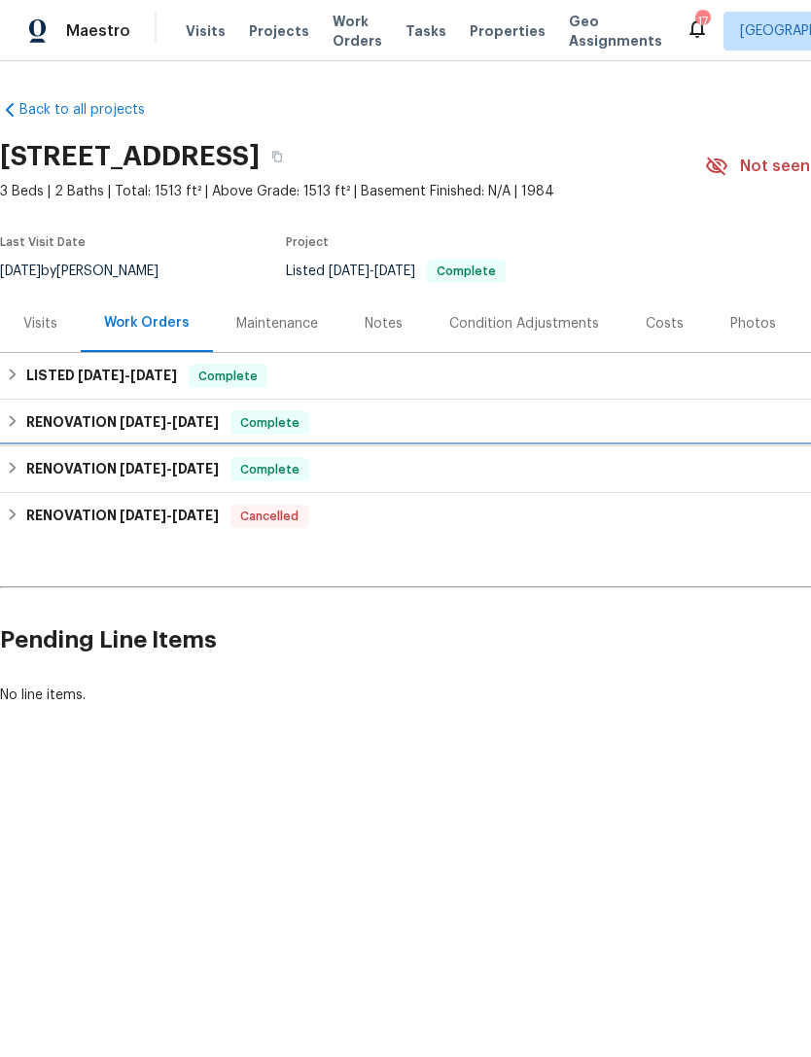
click at [61, 482] on h6 "RENOVATION 7/28/25 - 9/24/25" at bounding box center [122, 469] width 193 height 23
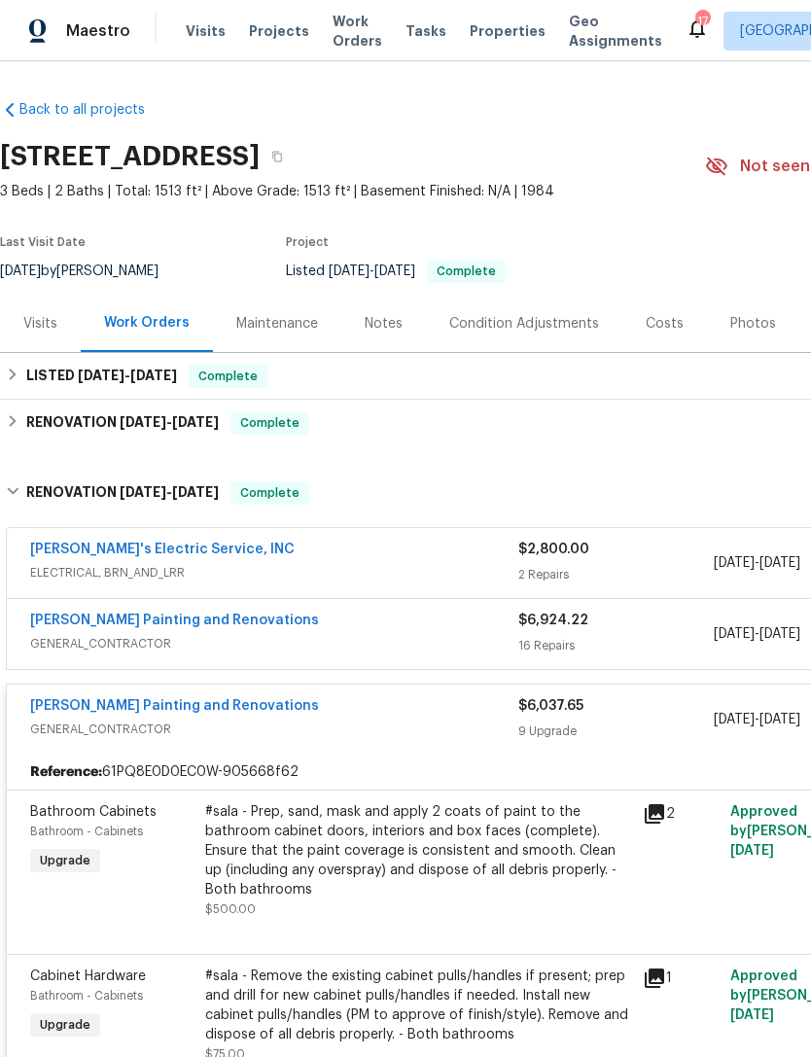
click at [412, 634] on div "Hildebrandt Painting and Renovations" at bounding box center [274, 622] width 488 height 23
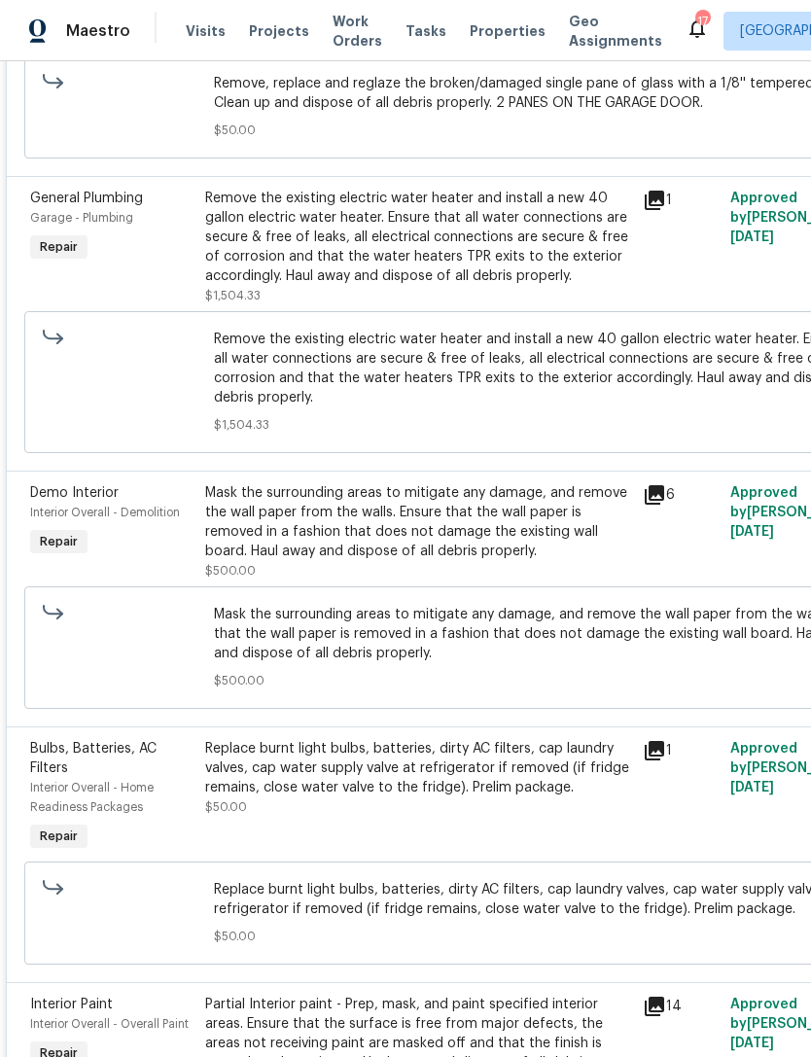
scroll to position [1851, 0]
click at [656, 504] on icon at bounding box center [654, 493] width 19 height 19
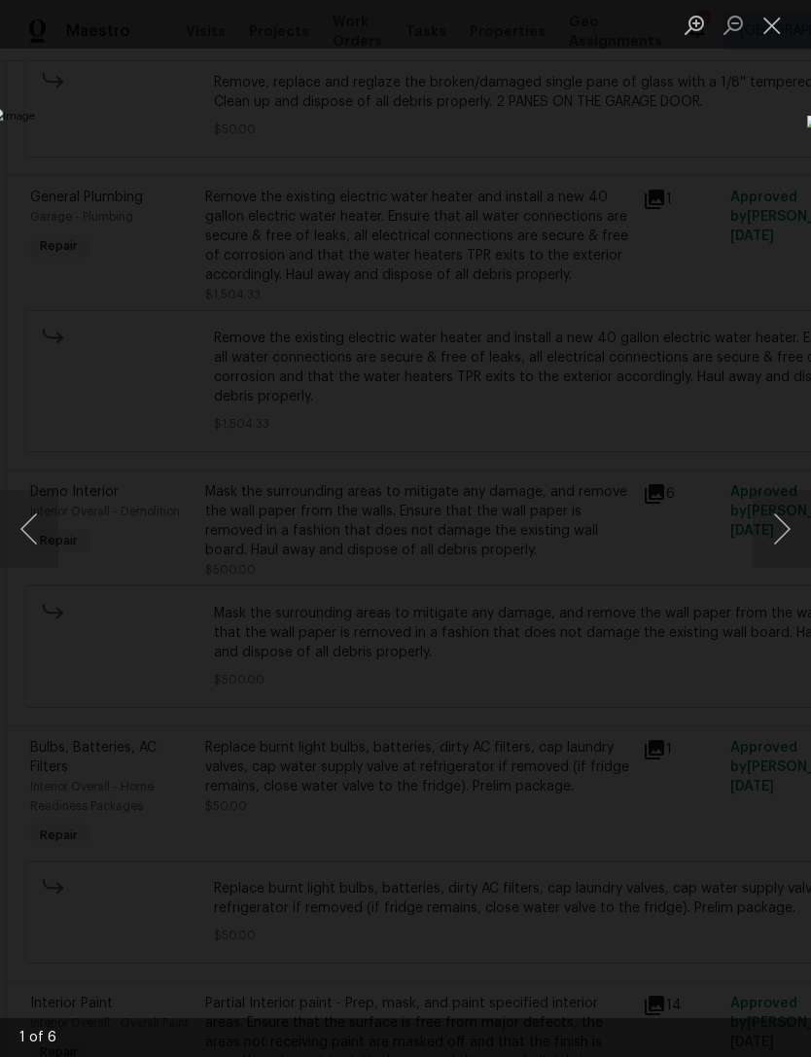
click at [776, 534] on button "Next image" at bounding box center [782, 529] width 58 height 78
click at [769, 531] on button "Next image" at bounding box center [782, 529] width 58 height 78
click at [766, 531] on button "Next image" at bounding box center [782, 529] width 58 height 78
click at [767, 539] on button "Next image" at bounding box center [782, 529] width 58 height 78
click at [767, 26] on button "Close lightbox" at bounding box center [772, 25] width 39 height 34
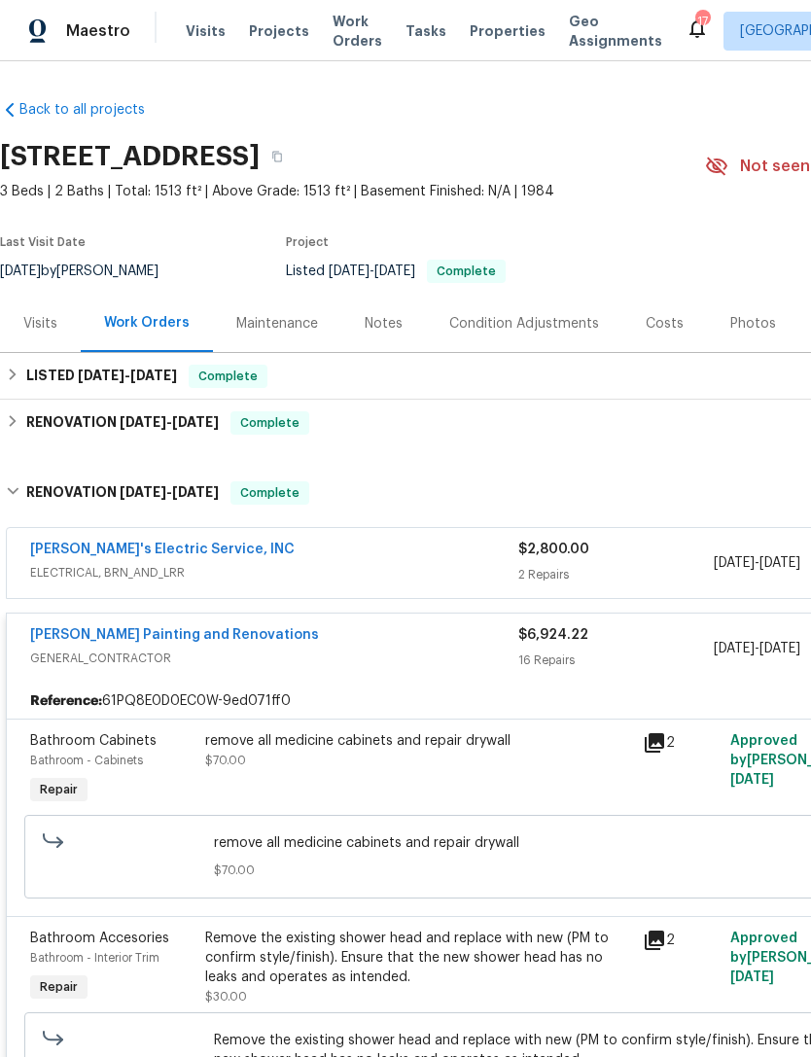
scroll to position [0, 0]
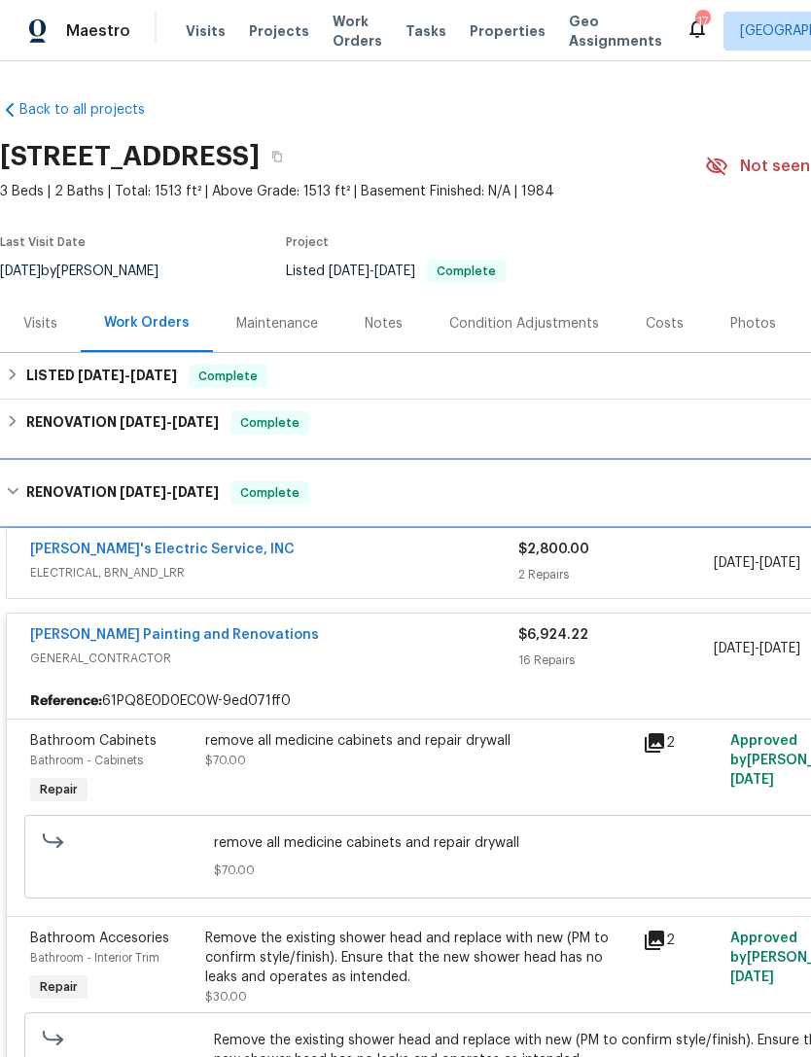
click at [411, 524] on div "RENOVATION 7/28/25 - 9/24/25 Complete" at bounding box center [549, 493] width 1099 height 62
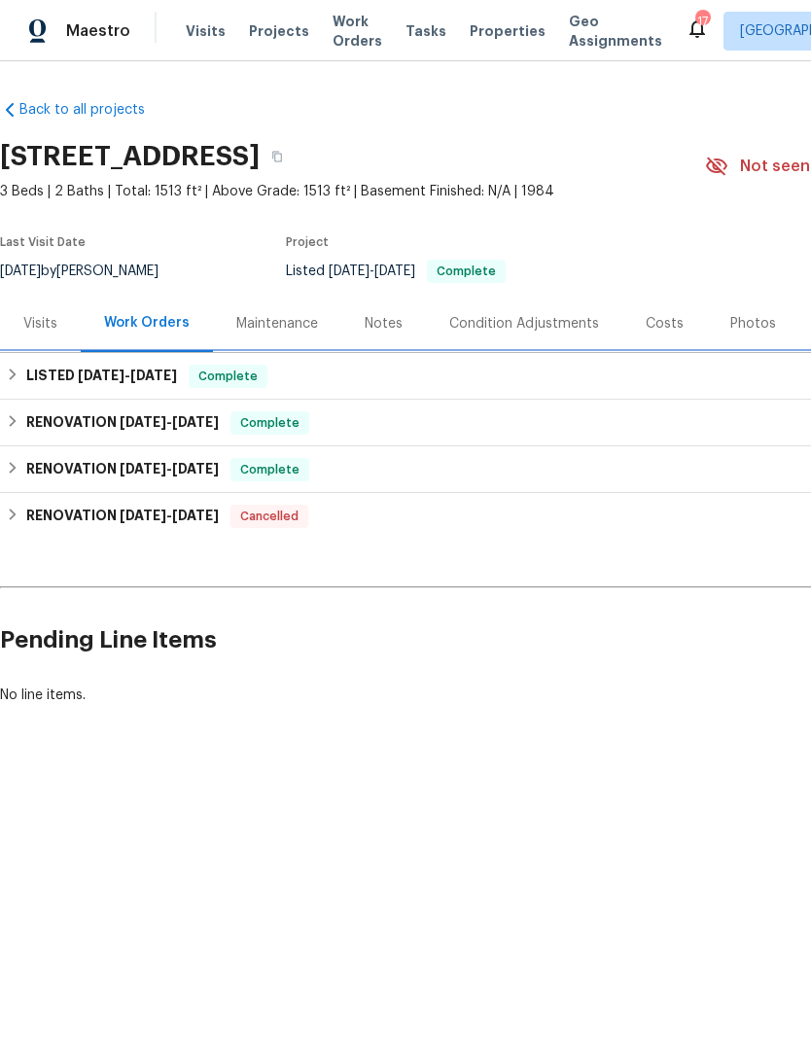
click at [504, 388] on div "LISTED 8/27/25 - 8/28/25 Complete" at bounding box center [550, 376] width 1088 height 23
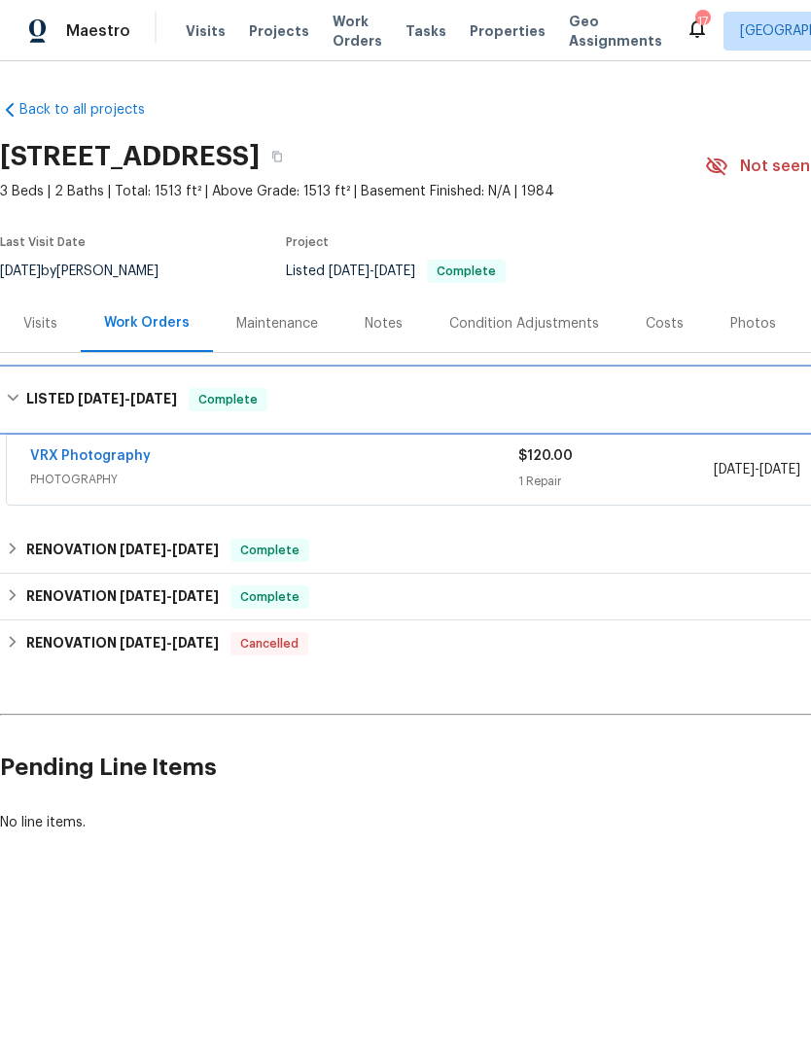
click at [522, 431] on div "LISTED 8/27/25 - 8/28/25 Complete" at bounding box center [549, 400] width 1099 height 62
